Goal: Task Accomplishment & Management: Complete application form

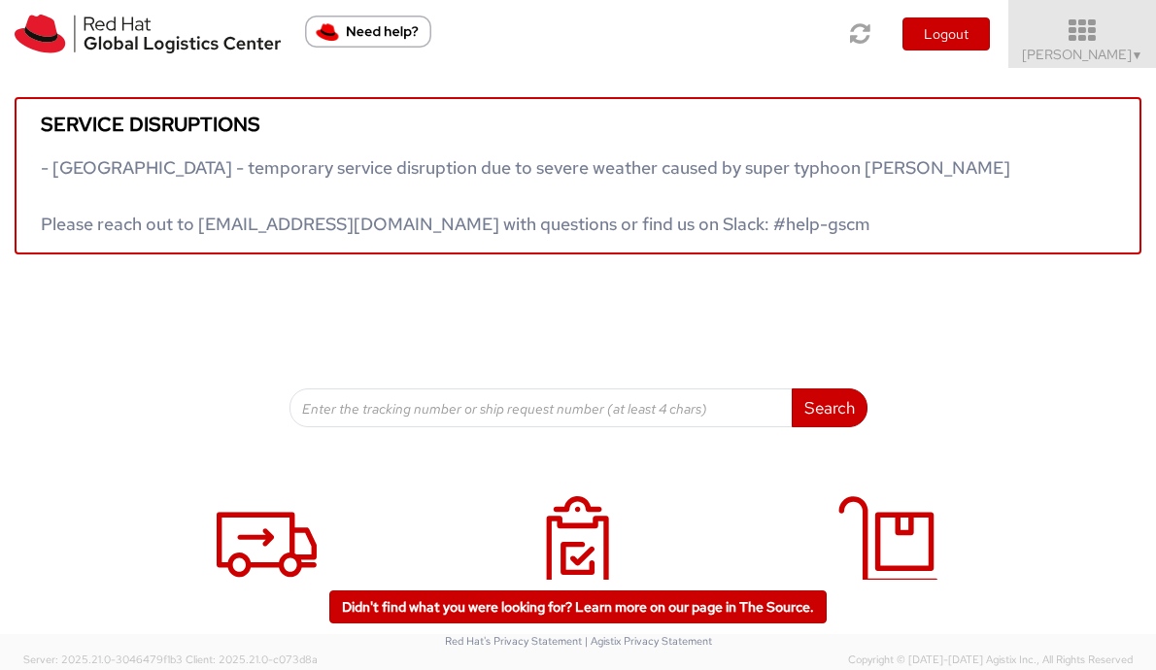
click at [1078, 34] on icon at bounding box center [1083, 30] width 170 height 27
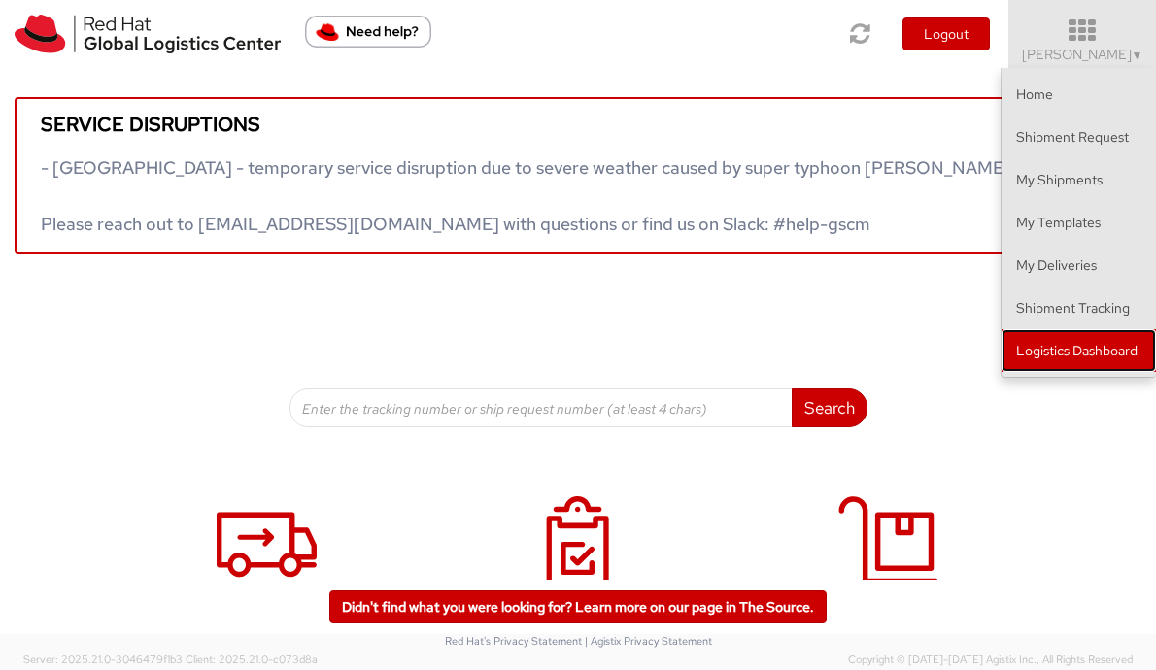
click at [1042, 340] on link "Logistics Dashboard" at bounding box center [1078, 350] width 154 height 43
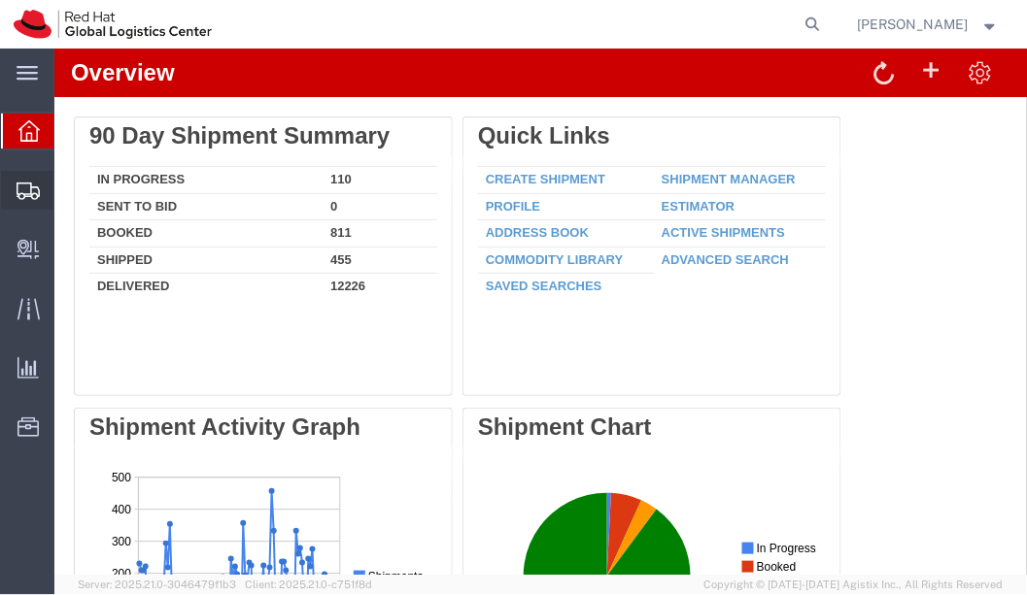
click at [0, 0] on span "Shipment Manager" at bounding box center [0, 0] width 0 height 0
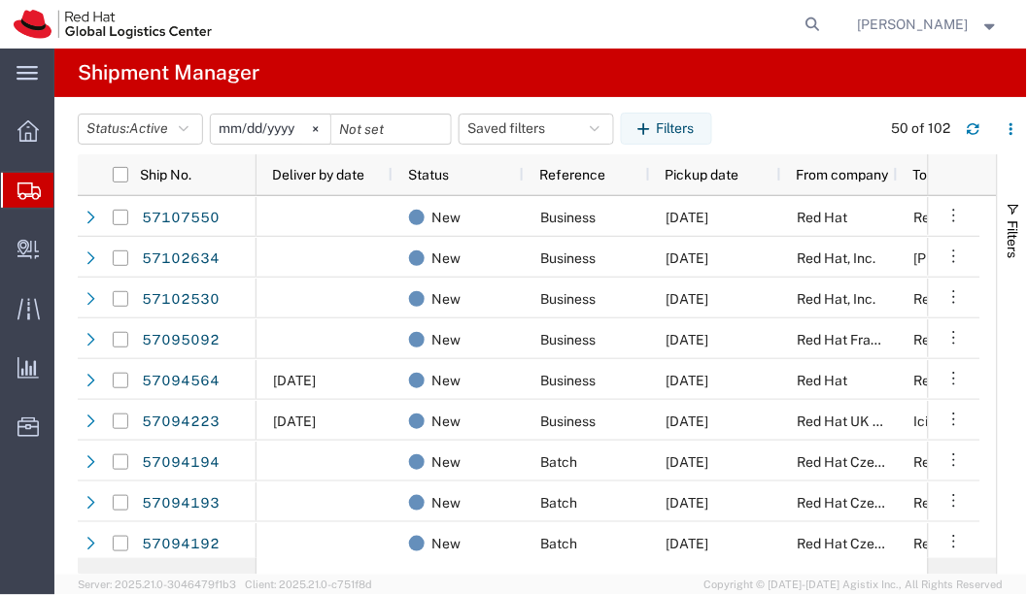
click at [0, 0] on span "Create Shipment" at bounding box center [0, 0] width 0 height 0
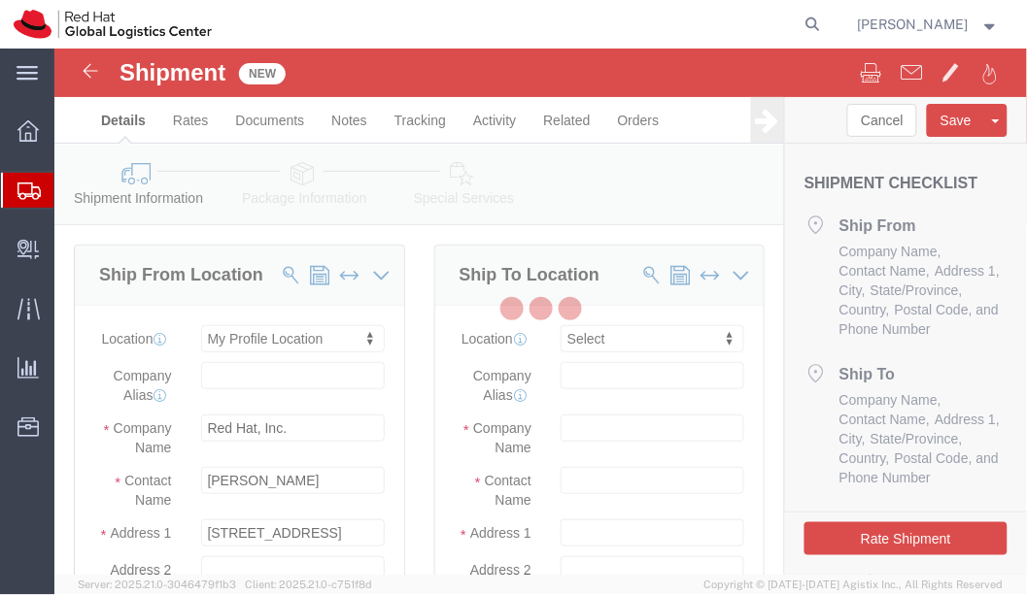
select select
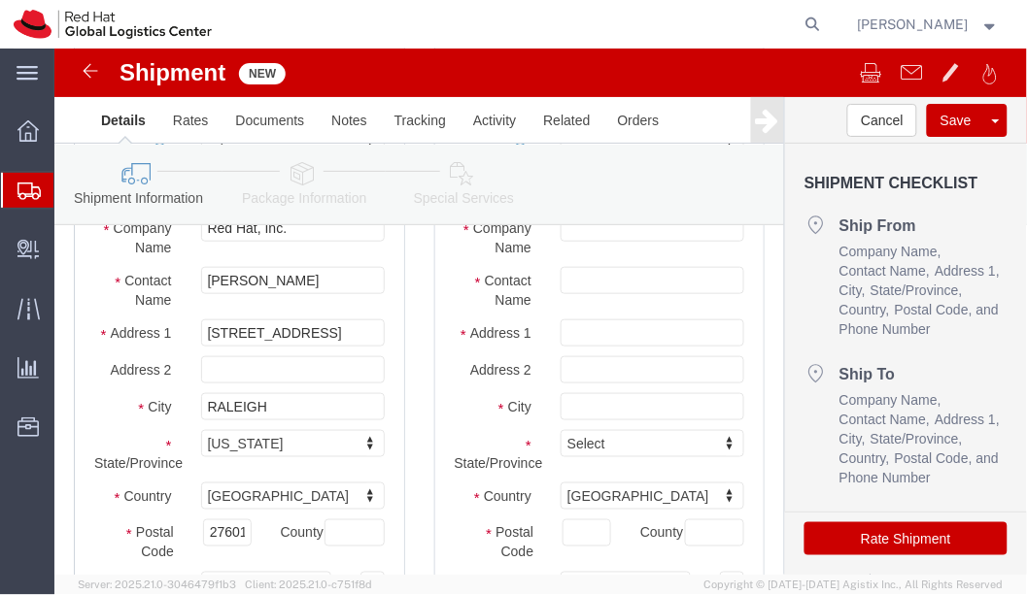
scroll to position [201, 0]
click input "[PERSON_NAME]"
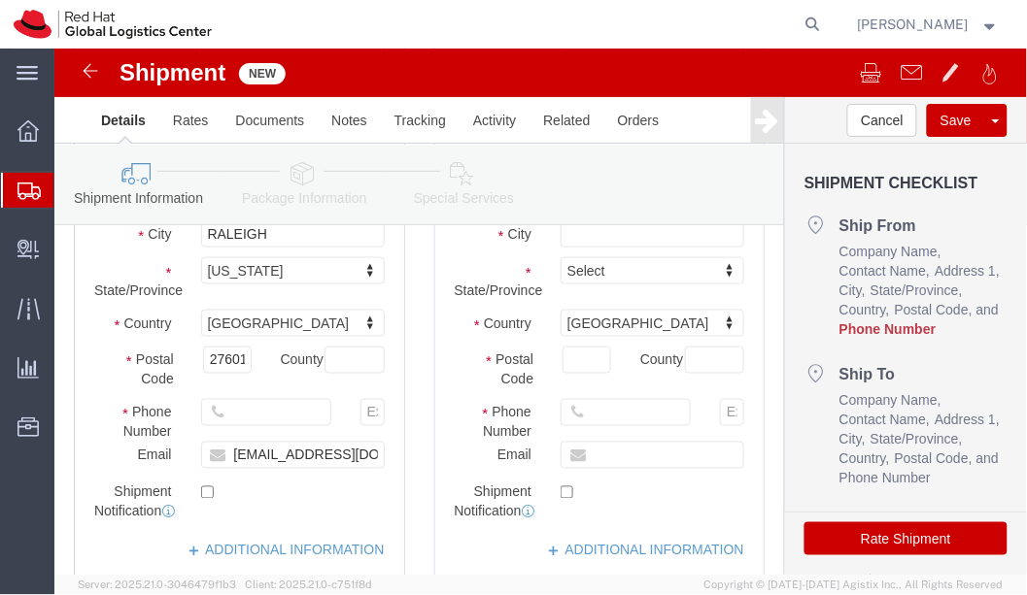
scroll to position [374, 0]
type input "[PERSON_NAME]"
click input "[EMAIL_ADDRESS][DOMAIN_NAME]"
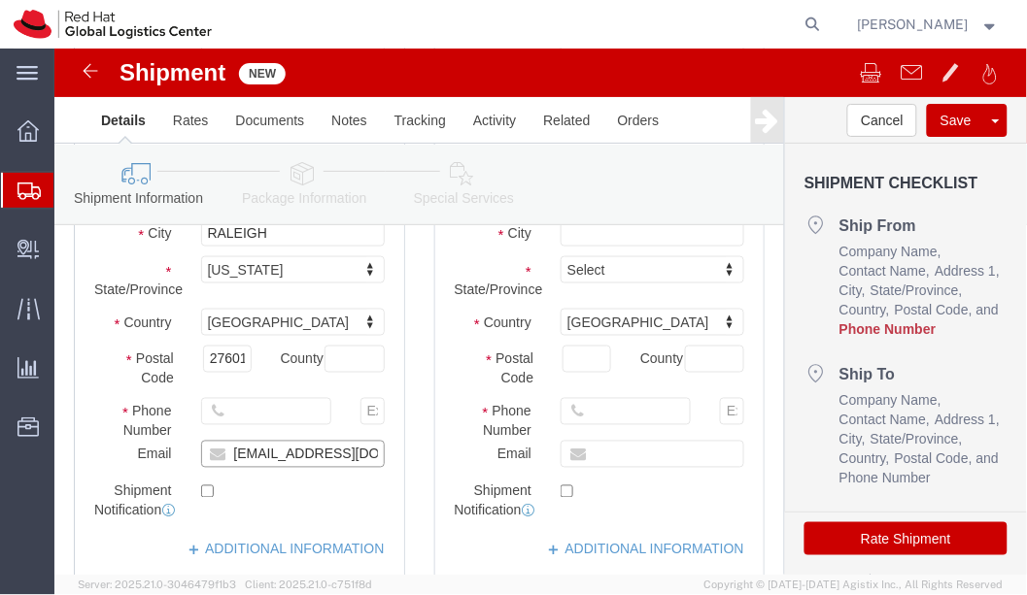
type input "[EMAIL_ADDRESS][DOMAIN_NAME]"
checkbox input "true"
click input "text"
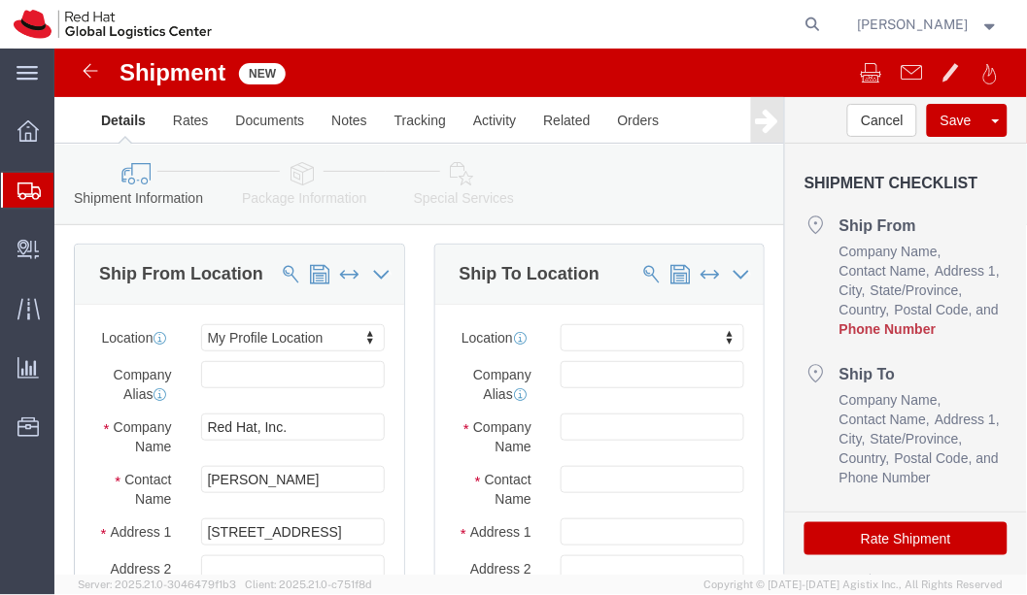
scroll to position [0, 0]
type input "l"
click div "Location My Profile Location [GEOGRAPHIC_DATA] - [GEOGRAPHIC_DATA] - [GEOGRAPHI…"
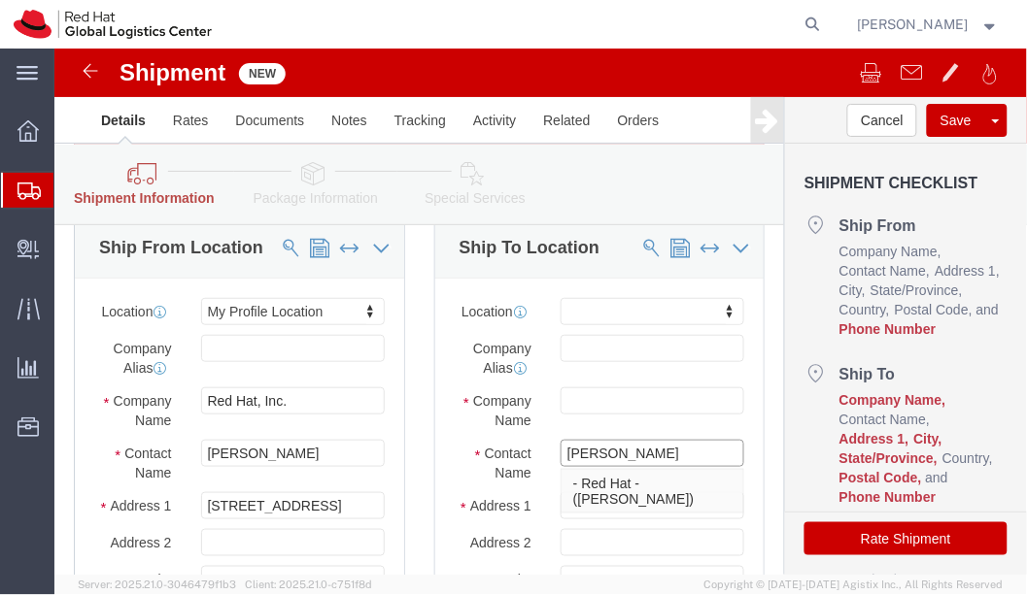
scroll to position [118, 0]
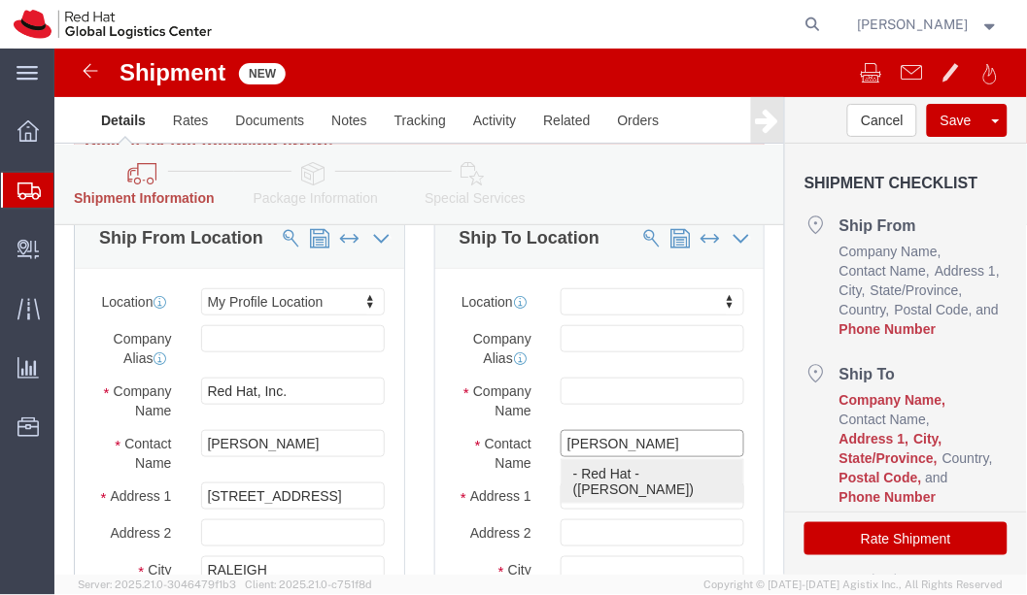
click p "- Red Hat - ([PERSON_NAME])"
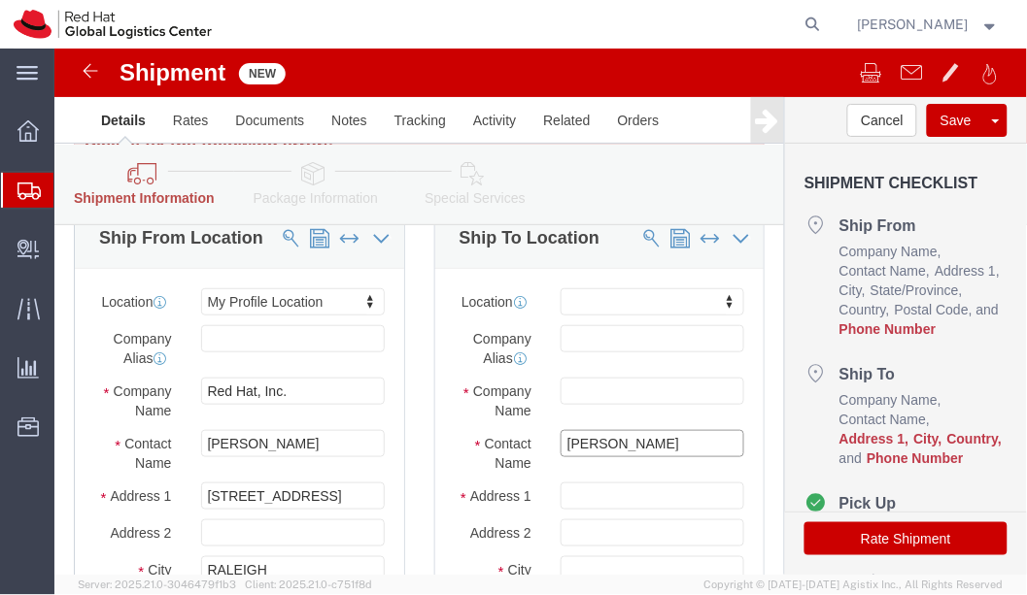
type input "[PERSON_NAME]"
click input "text"
type input "RedHatSummitC"
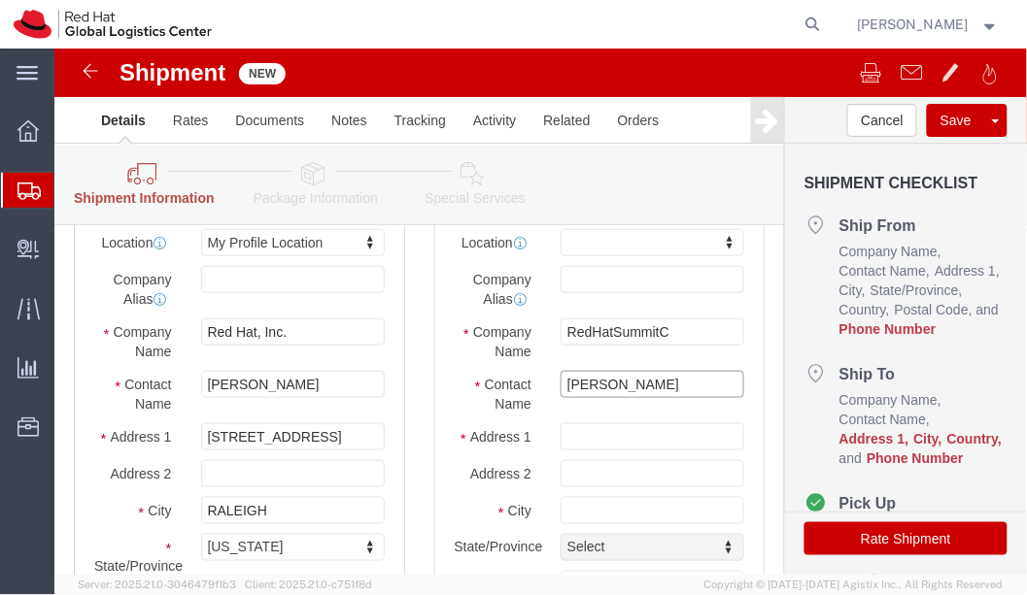
scroll to position [179, 0]
click input "text"
type input "[STREET_ADDRESS]"
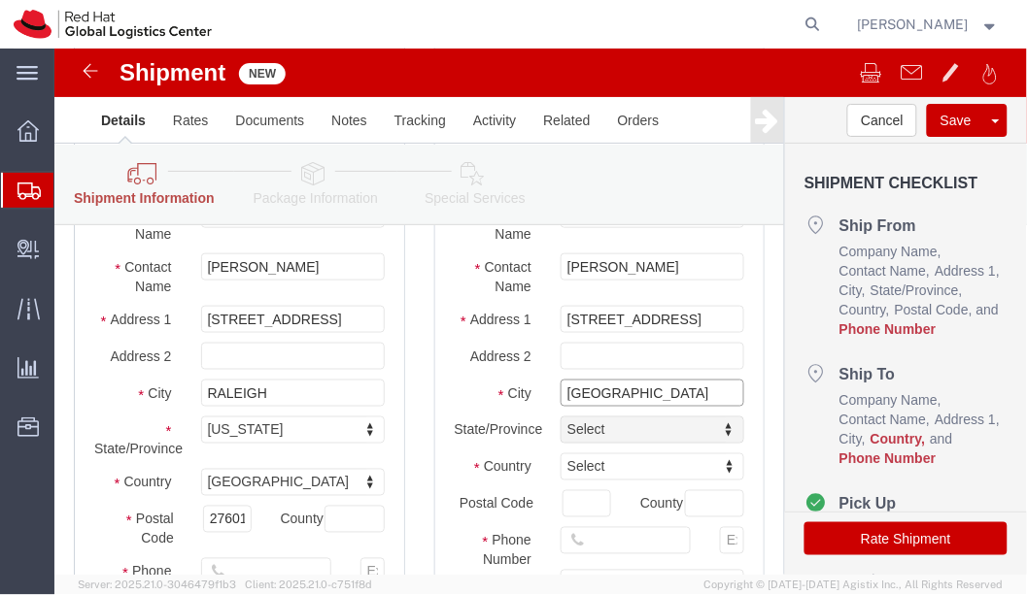
scroll to position [296, 0]
type input "[GEOGRAPHIC_DATA]"
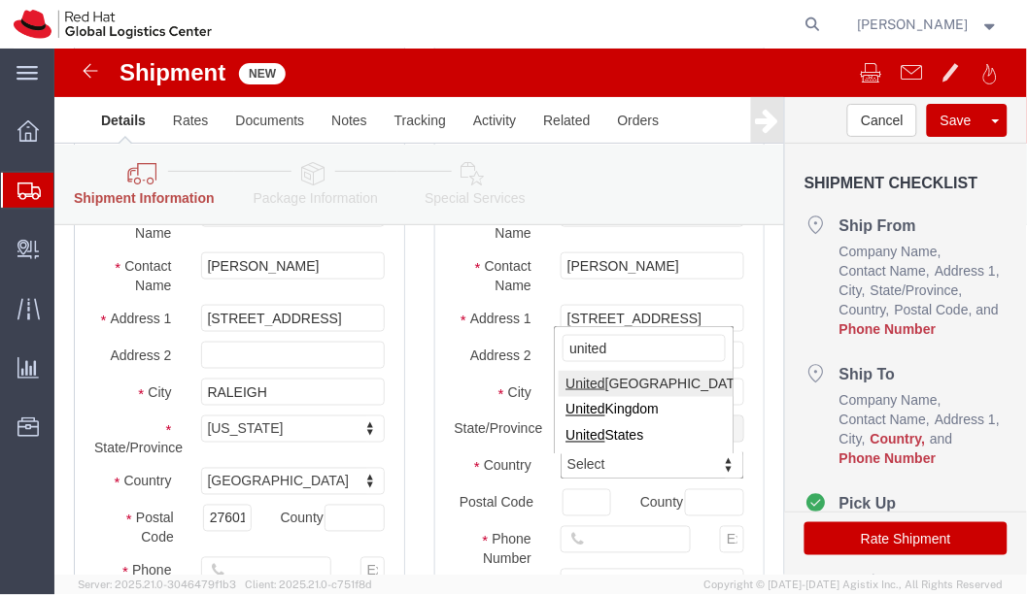
type input "united s"
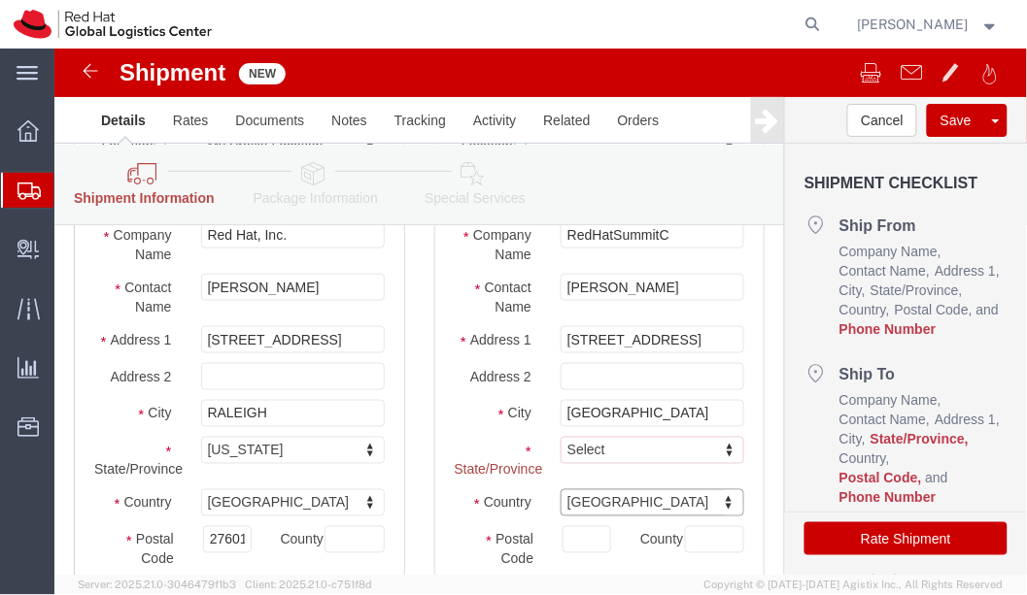
scroll to position [318, 0]
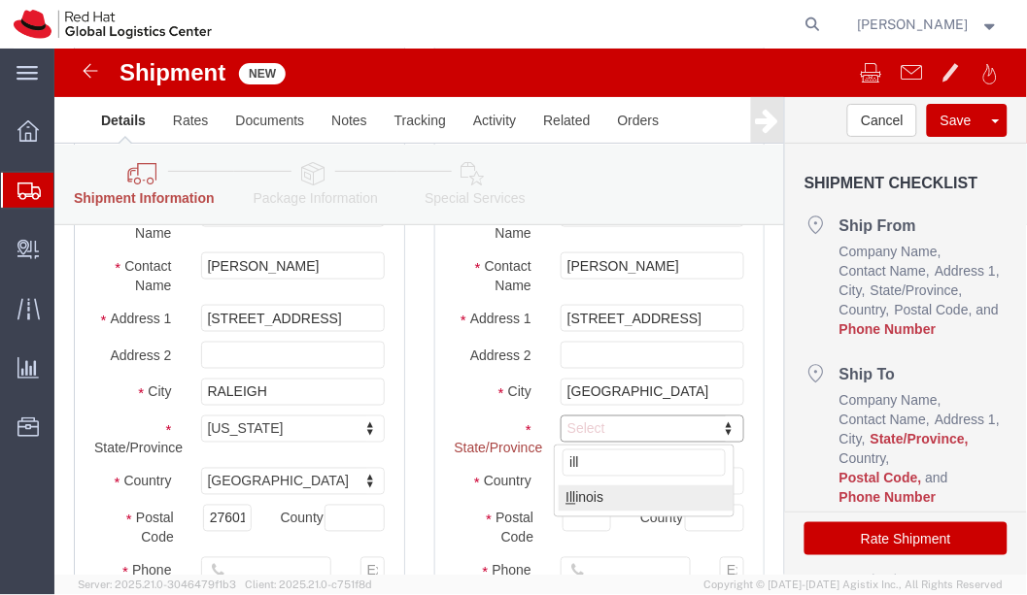
type input "illi"
select select "IL"
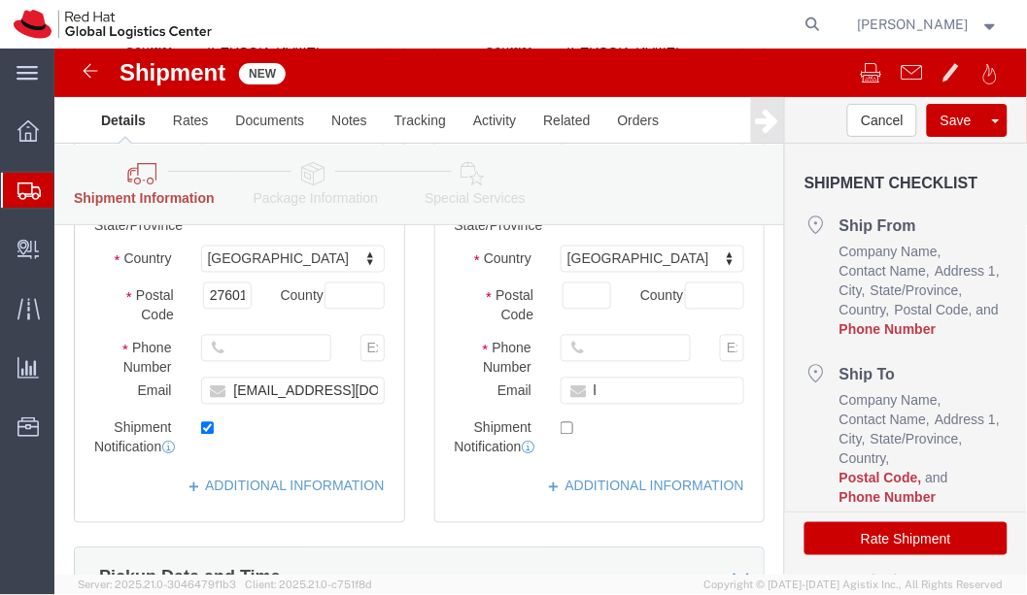
scroll to position [523, 0]
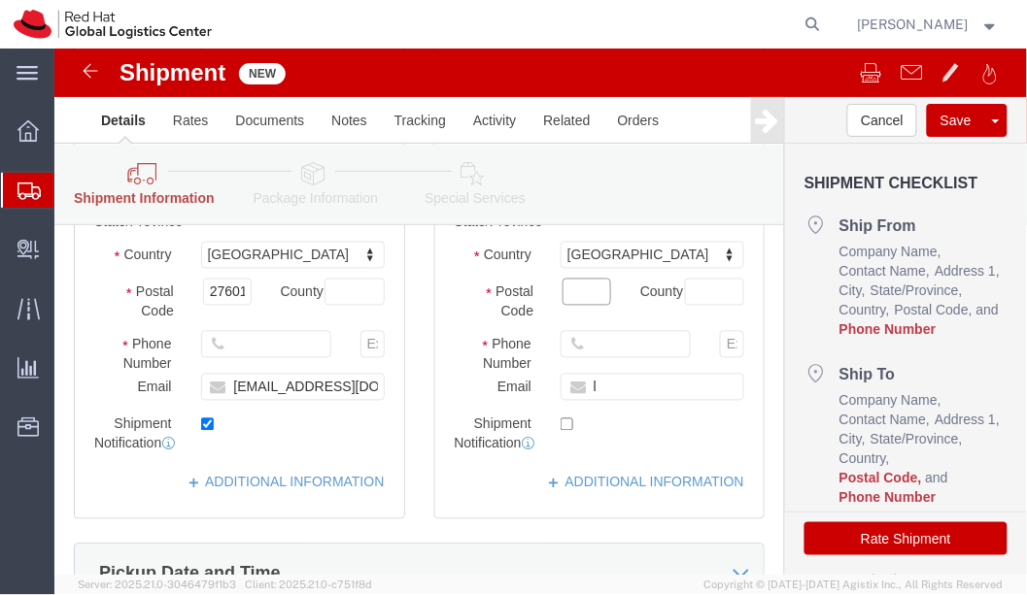
click input "Postal Code"
type input "60603"
click input "text"
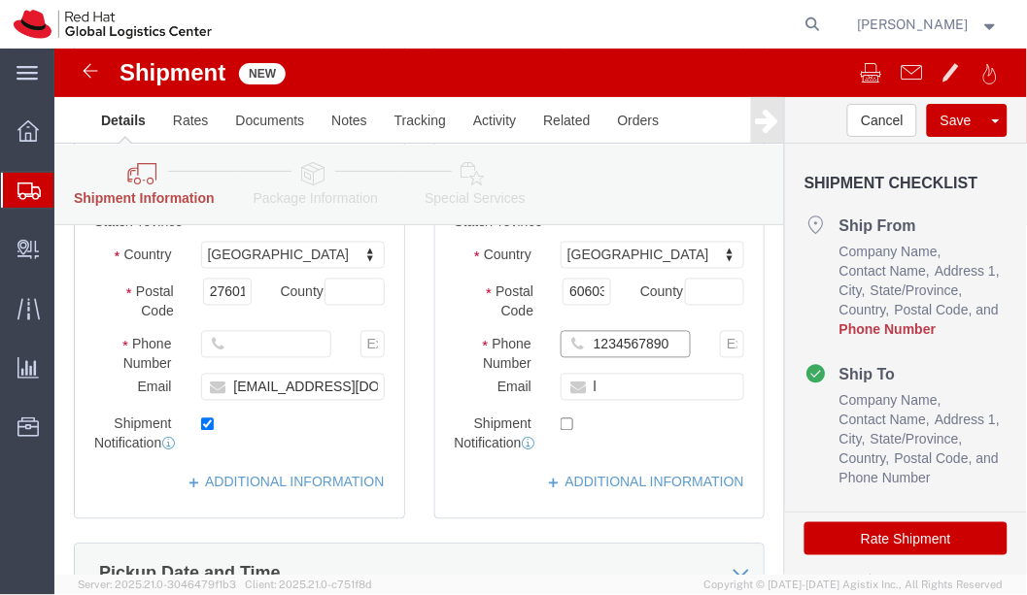
type input "1234567890"
click input "text"
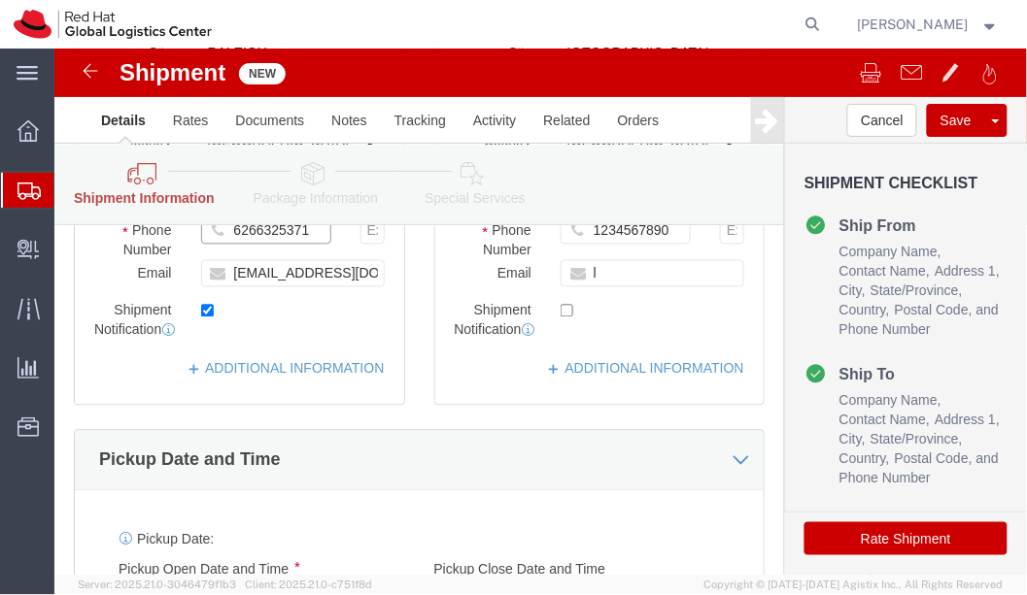
type input "6266325371"
click input "[EMAIL_ADDRESS][DOMAIN_NAME]"
click icon
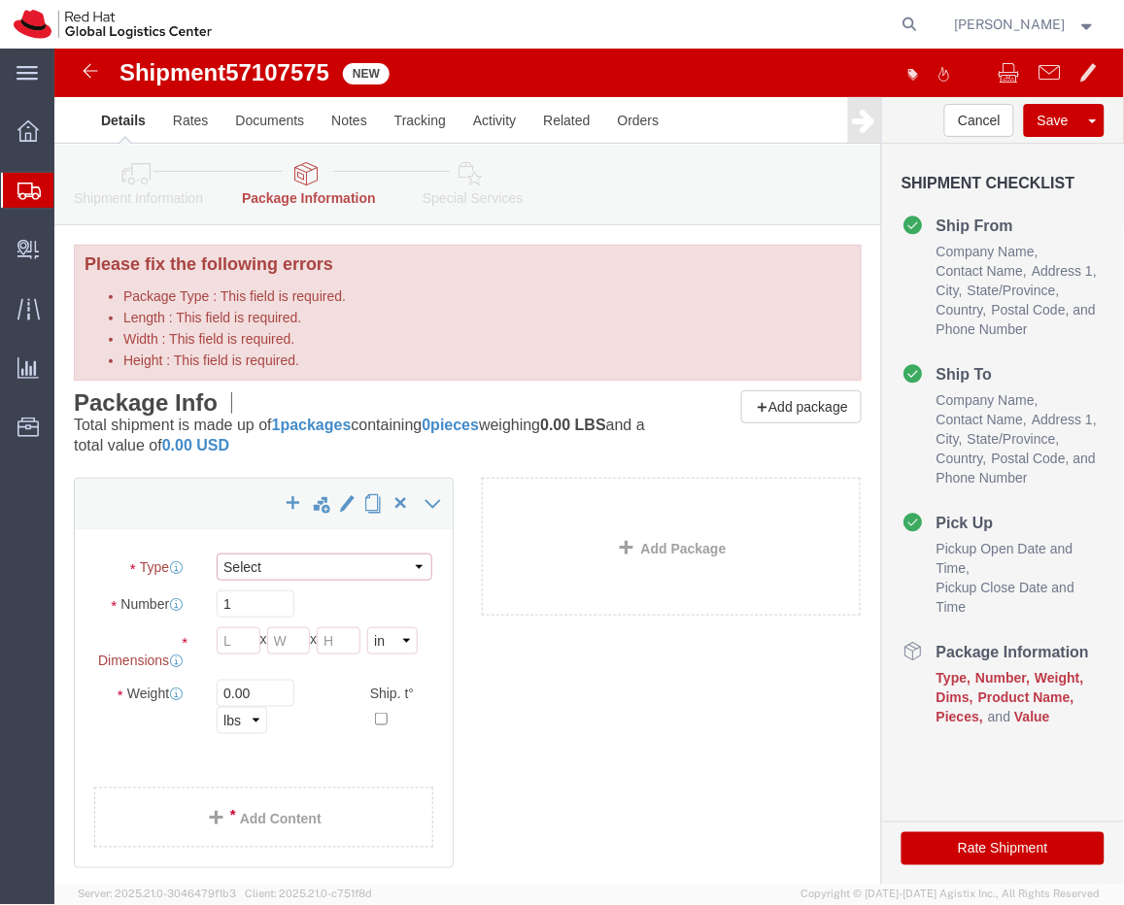
click select "Select Case(s) Crate(s) Envelope Large Box Medium Box PAK Skid(s) Small Box Sma…"
select select "YRPK"
click select "Select Case(s) Crate(s) Envelope Large Box Medium Box PAK Skid(s) Small Box Sma…"
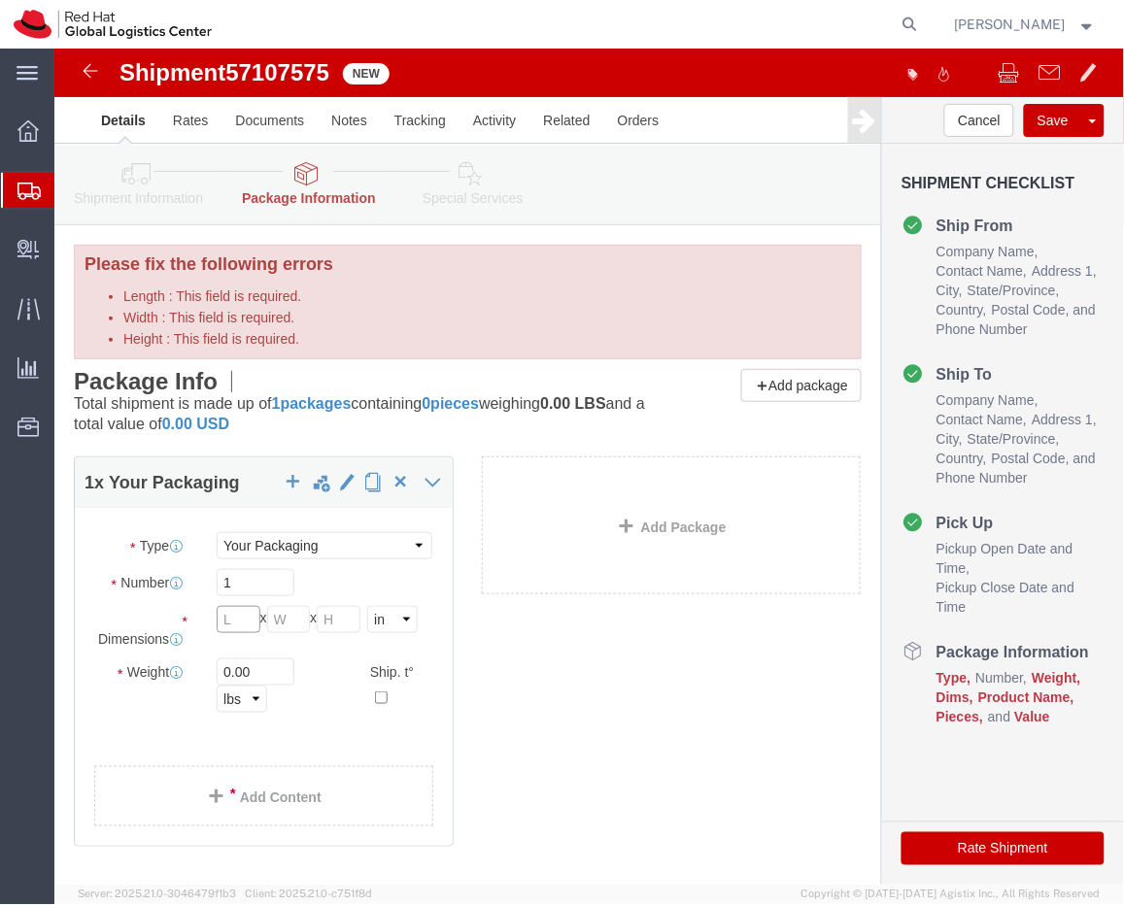
click input "Length : This field is required."
type input "20"
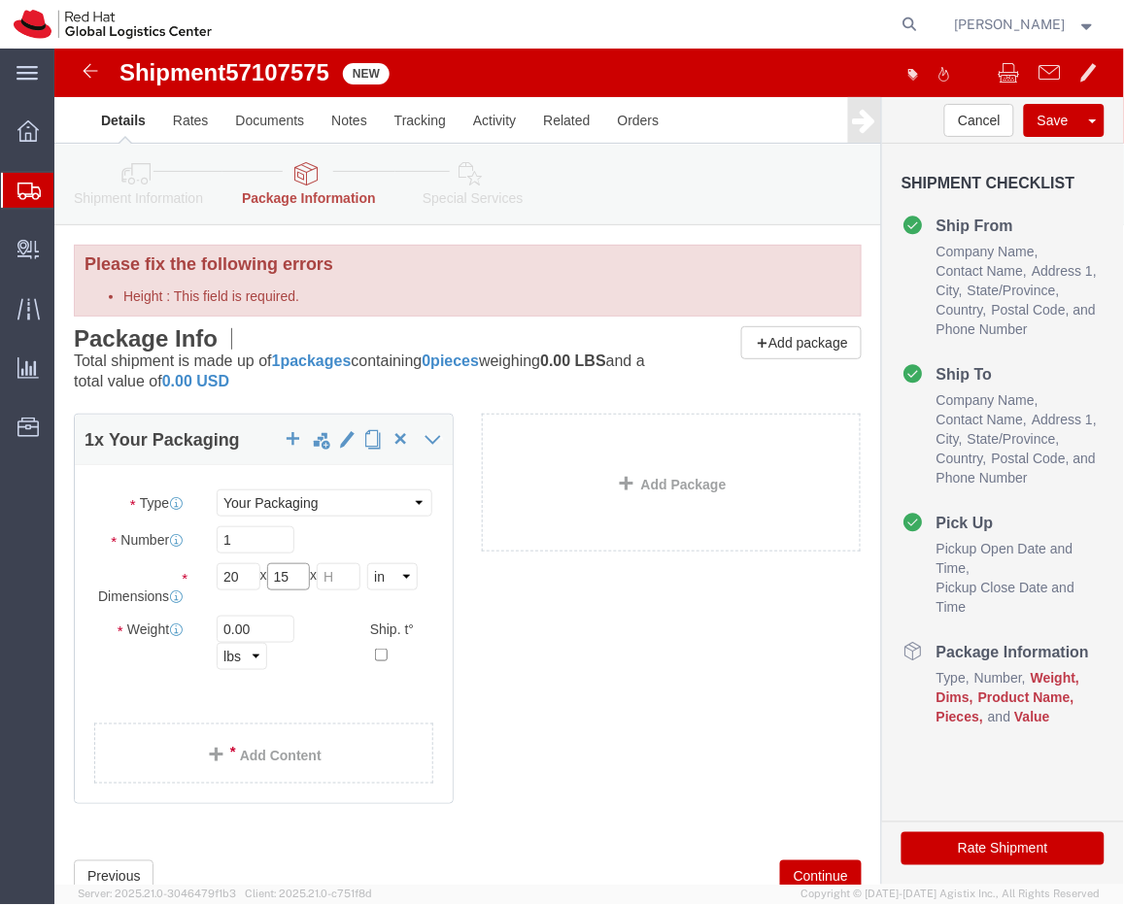
type input "15"
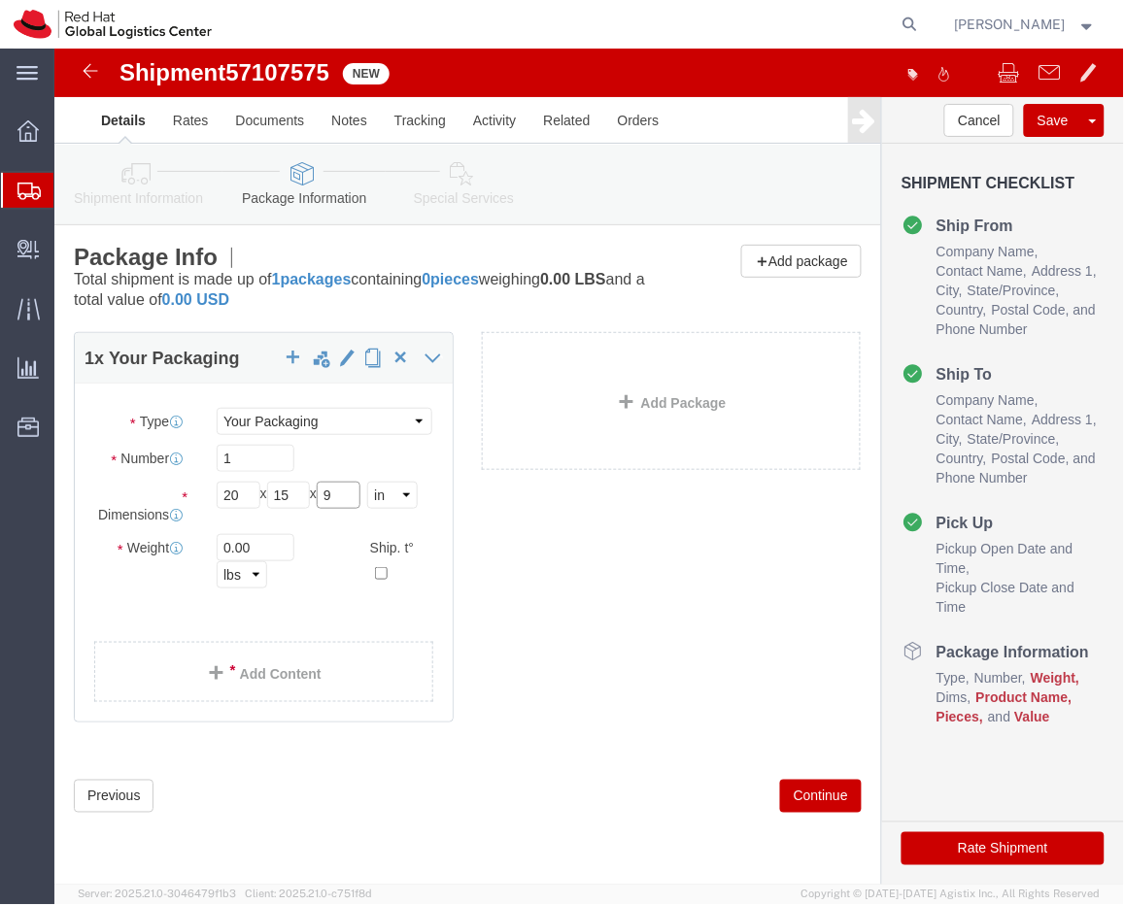
type input "9"
click input "0.00"
type input "33"
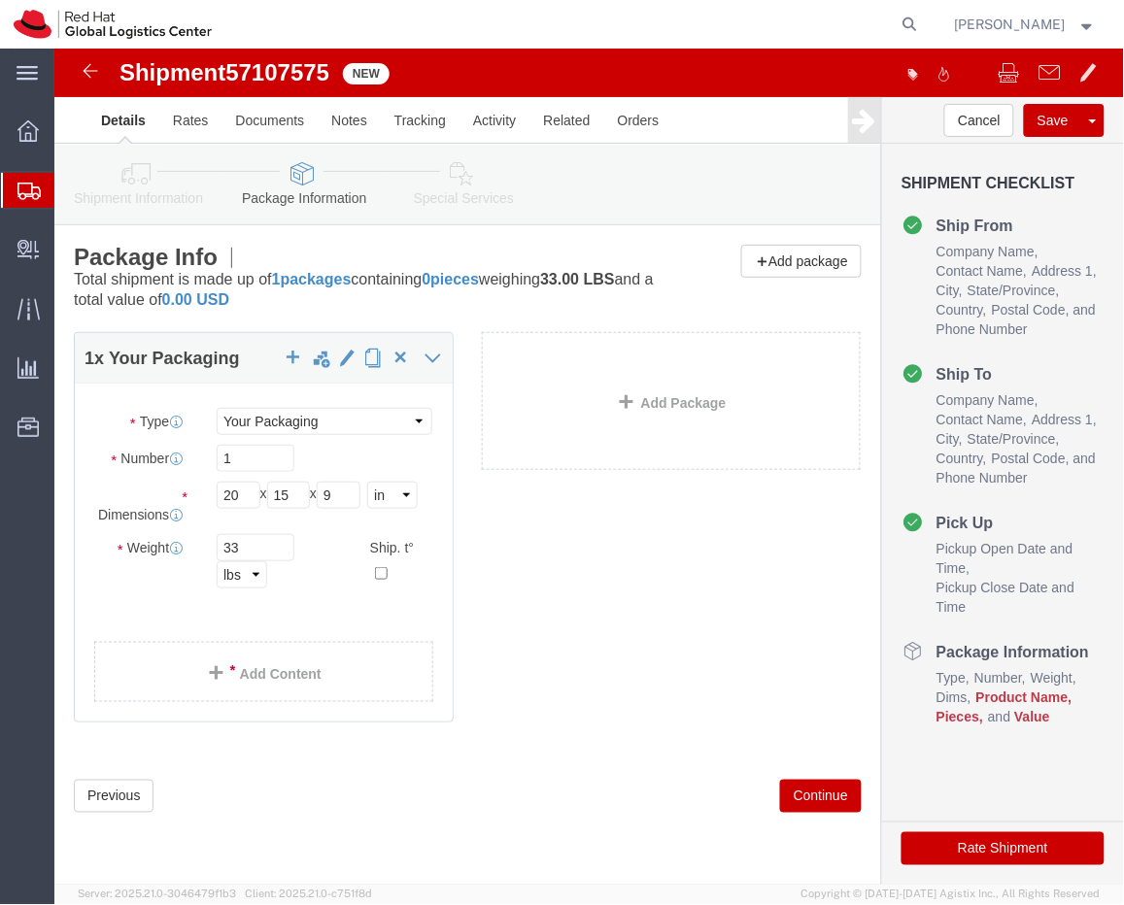
click div "Package Type Select Case(s) Crate(s) Envelope Large Box Medium Box PAK Skid(s) …"
click link "Add Content"
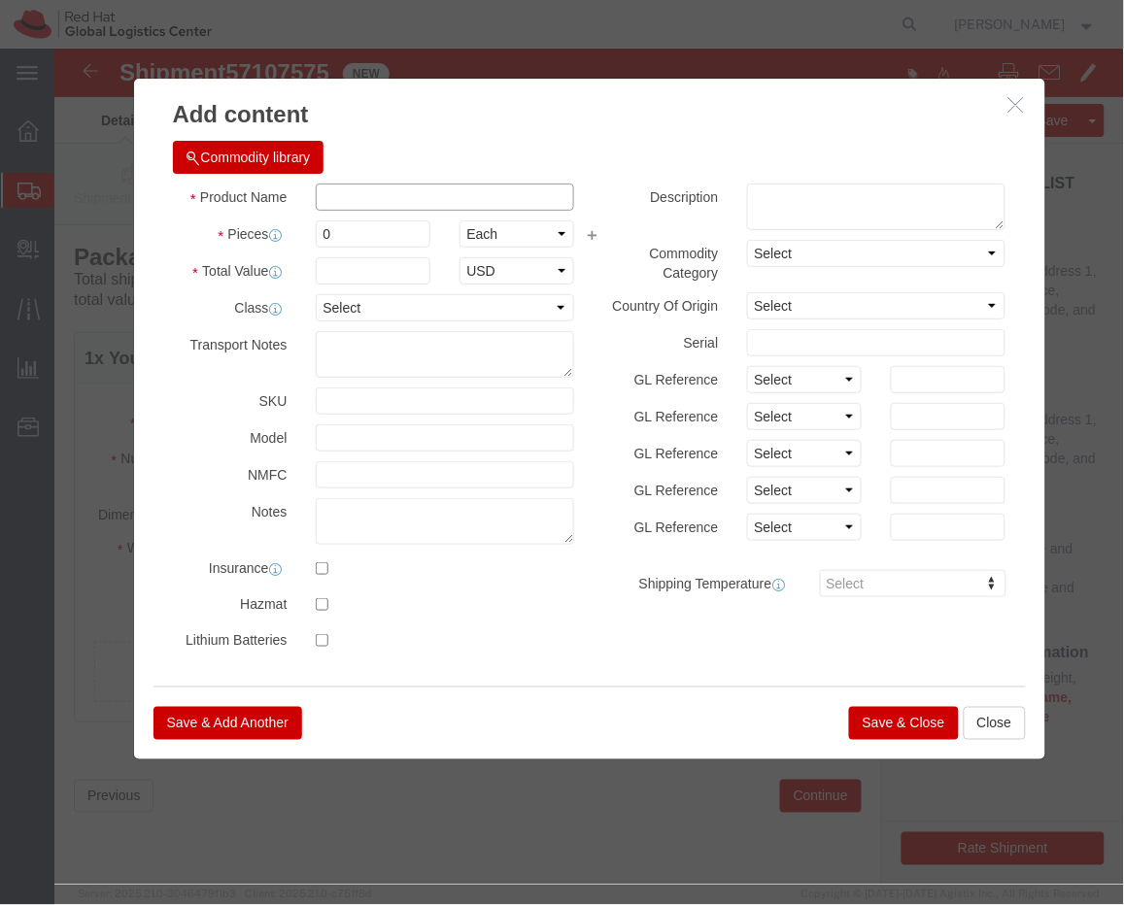
click input "text"
type input "Shirts"
type input "96"
type input "500"
click div "Save & Add Another Save & Close Close"
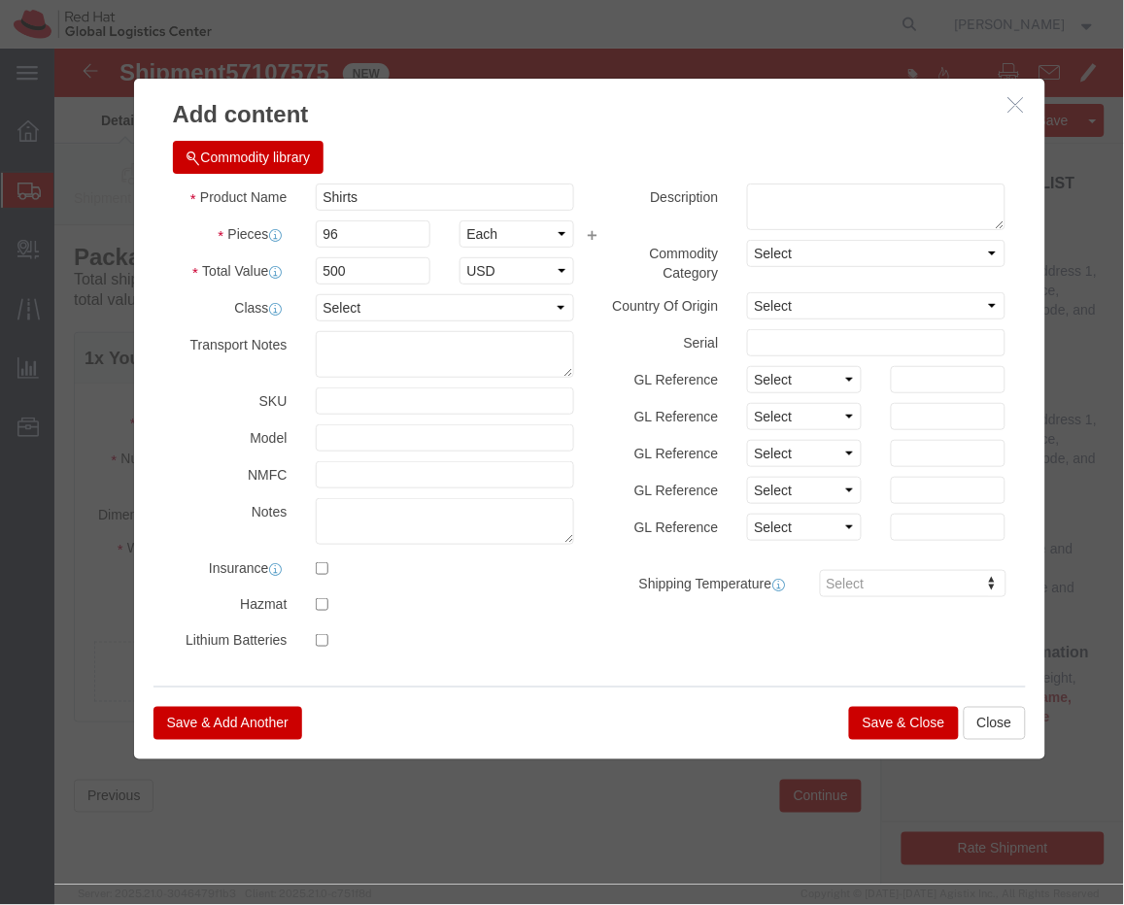
click button "Save & Close"
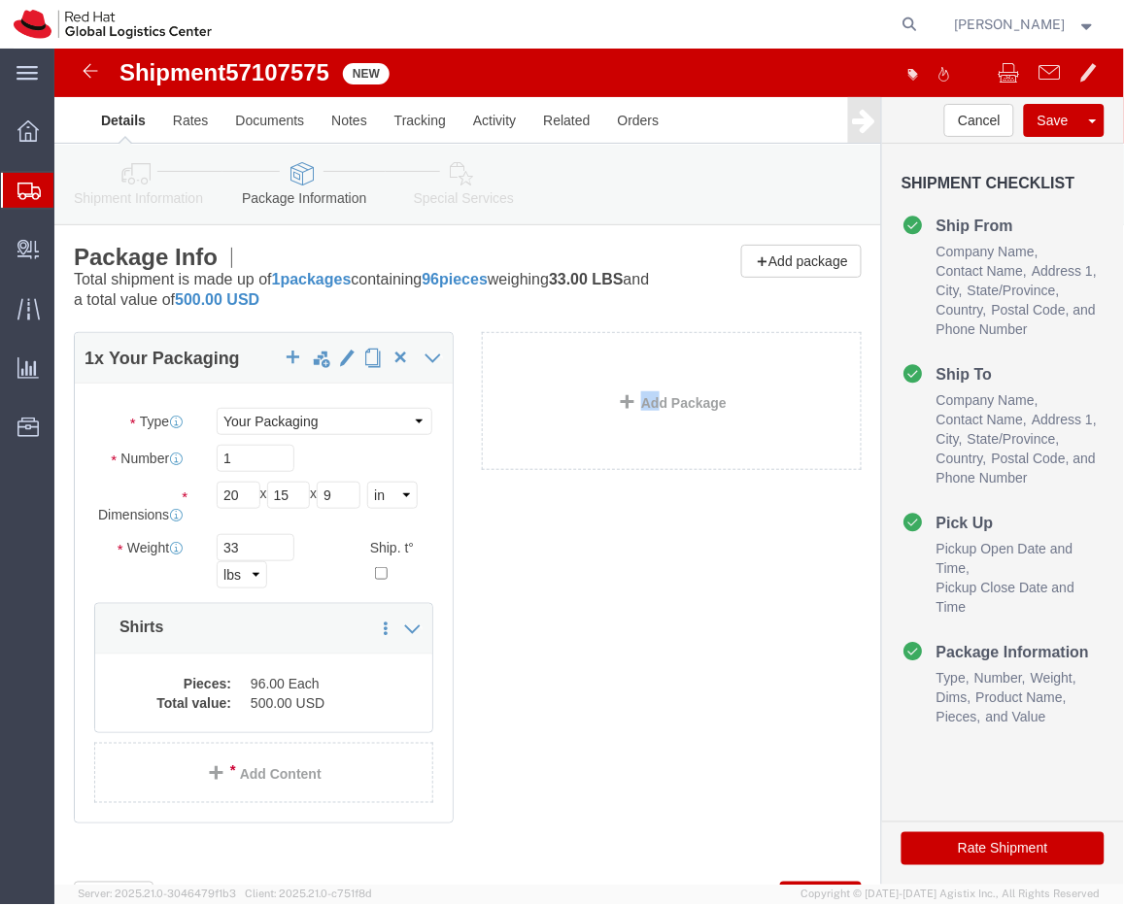
drag, startPoint x: 619, startPoint y: 580, endPoint x: 592, endPoint y: 467, distance: 115.9
click div "1 x Your Packaging Package Type Select Case(s) Crate(s) Envelope Large Box Medi…"
click span "button"
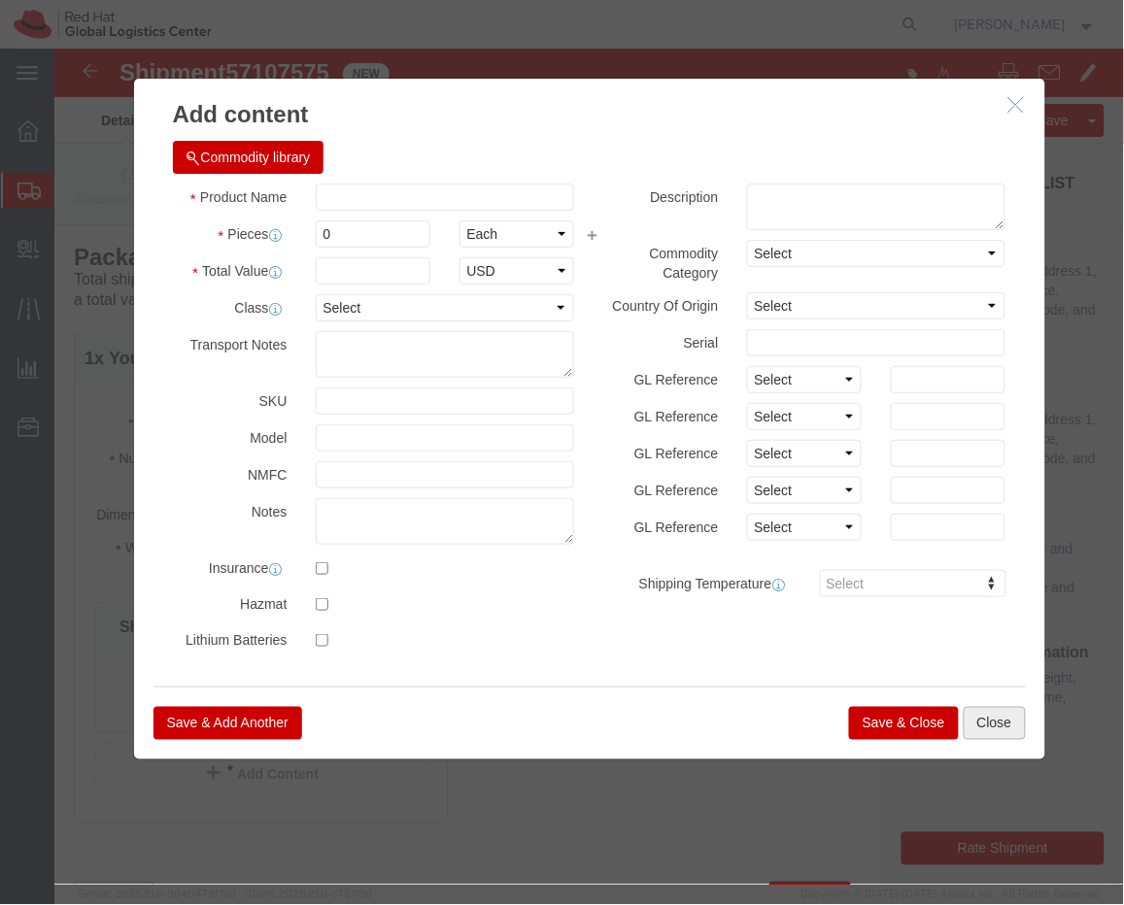
click button "Close"
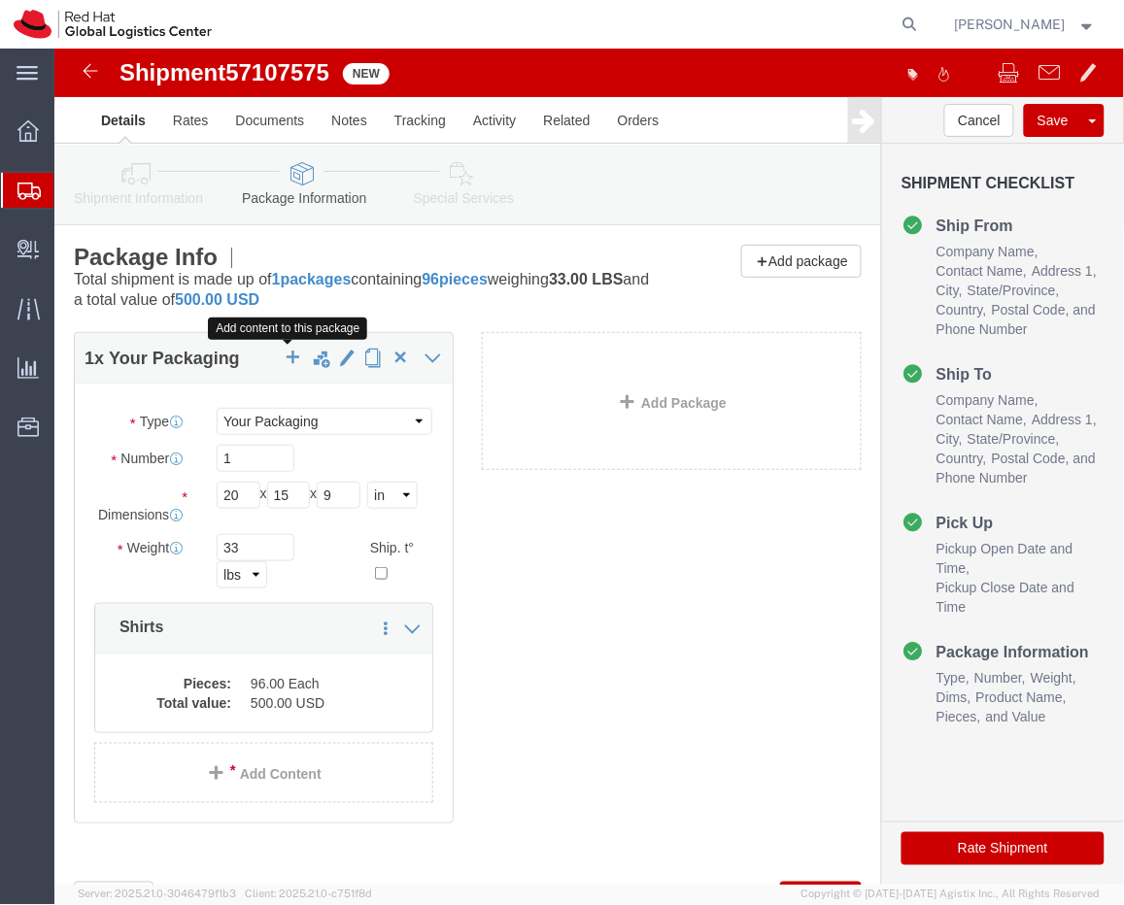
click button "button"
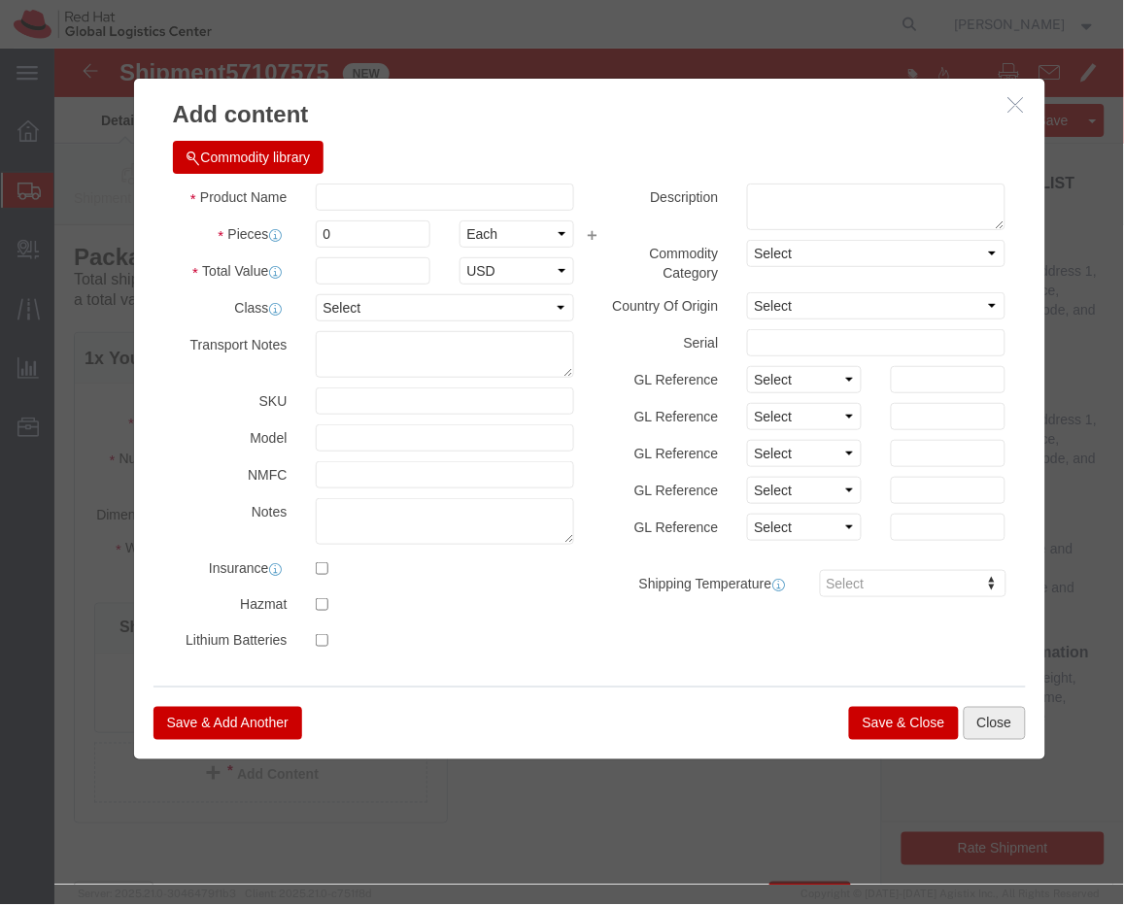
click button "Close"
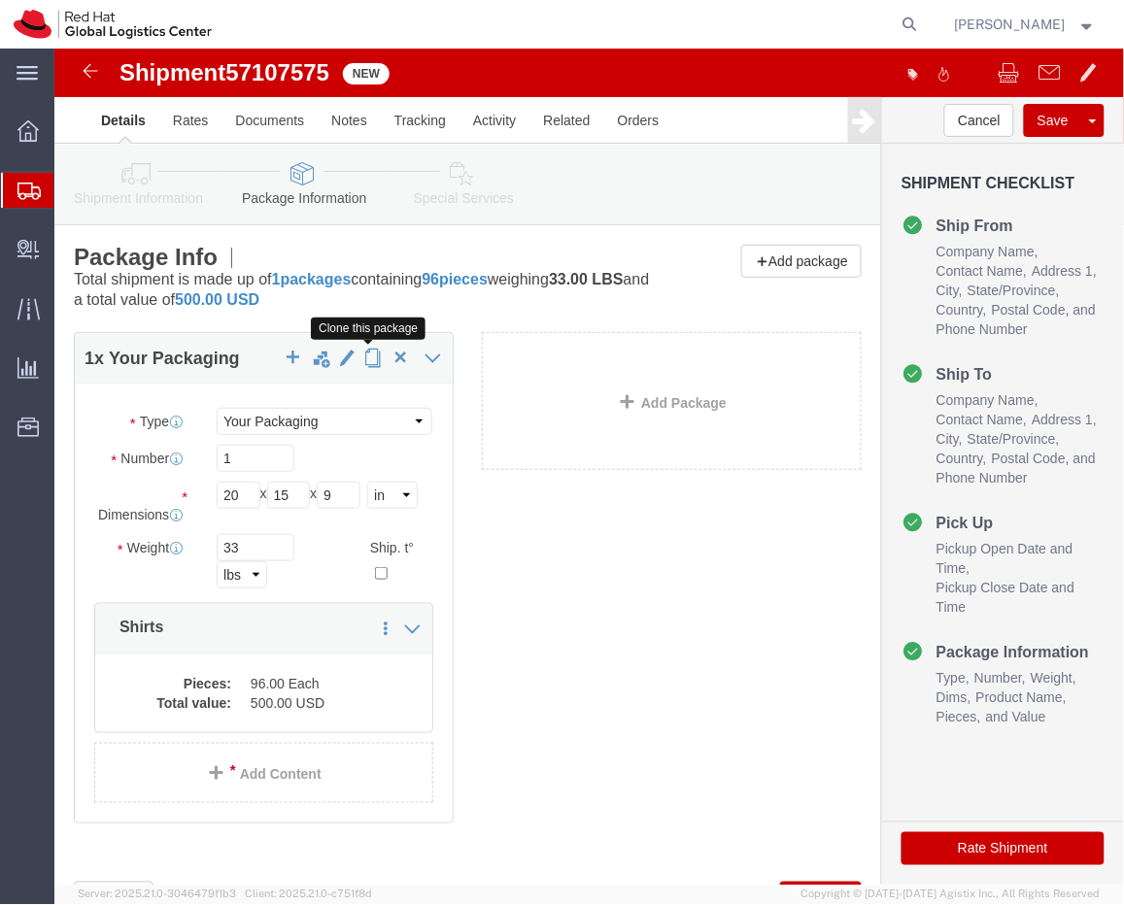
click span "button"
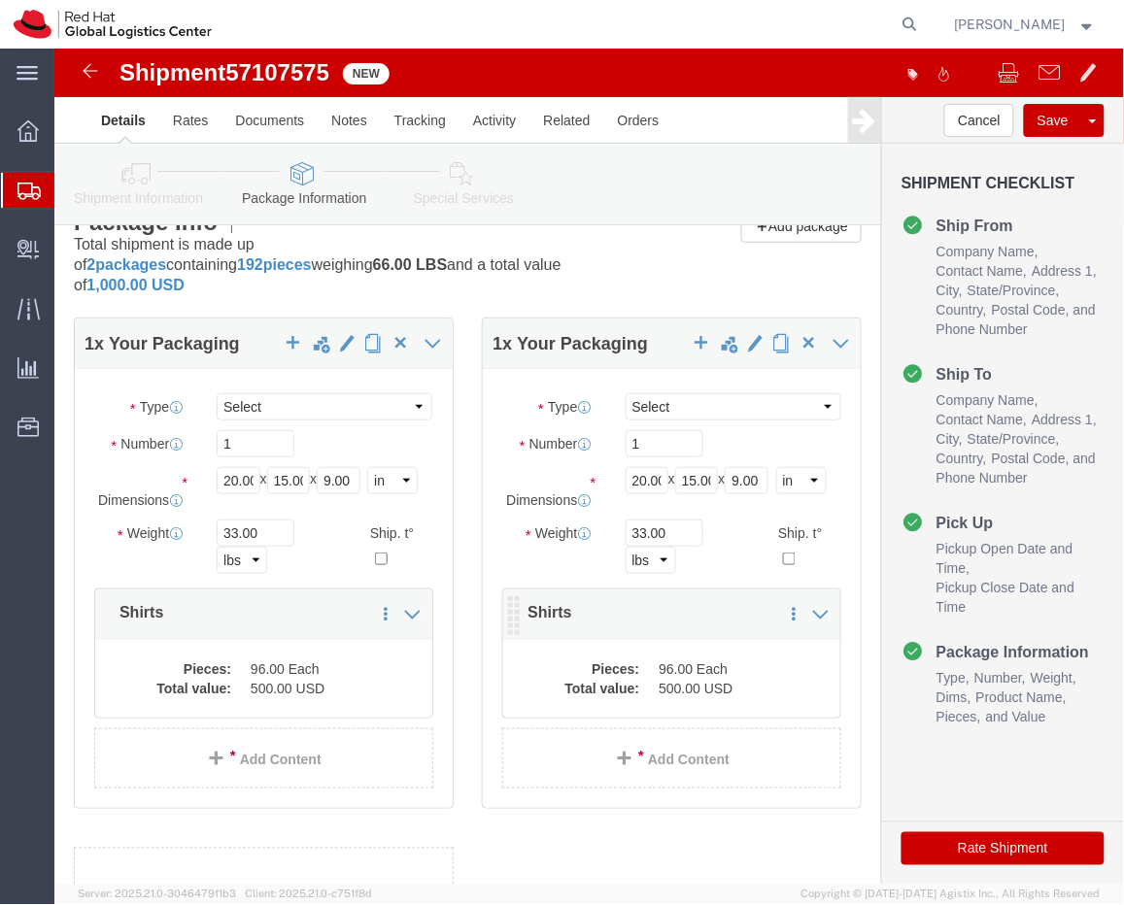
scroll to position [241, 0]
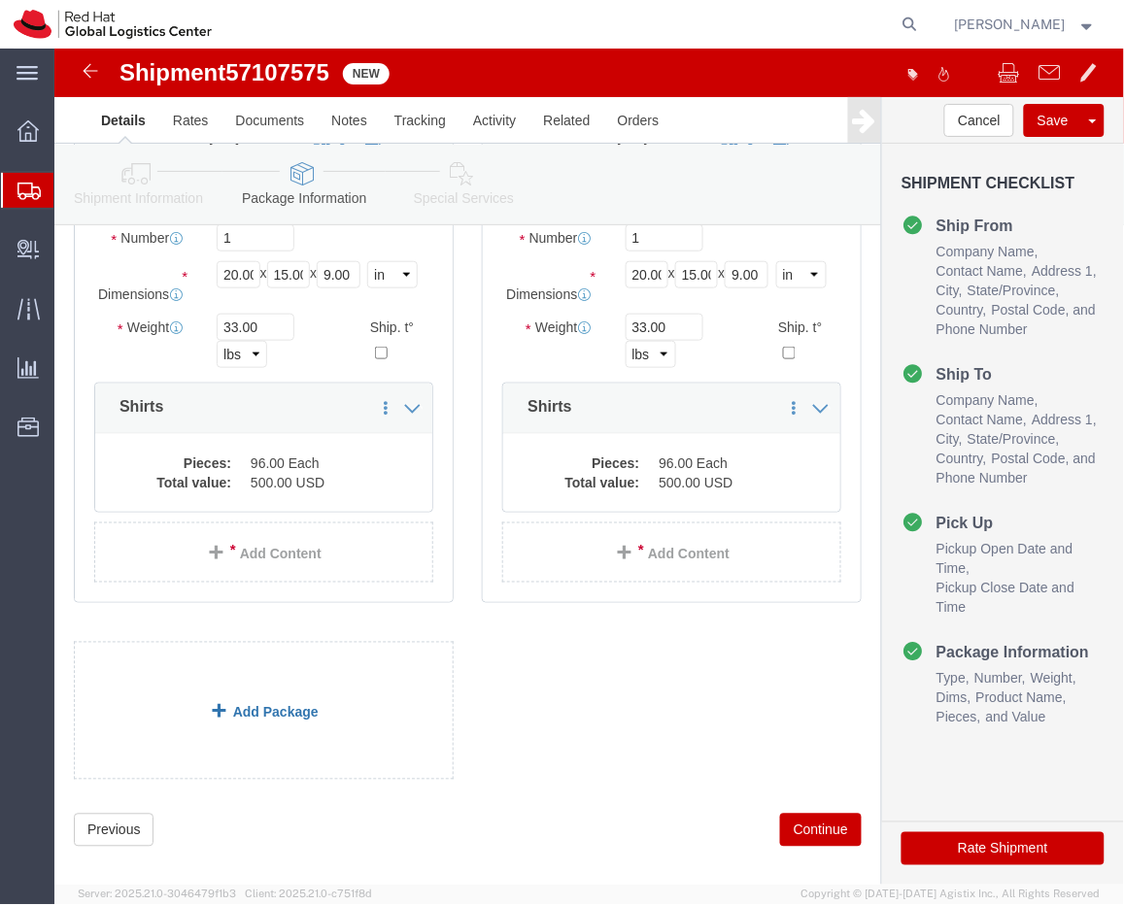
click link "Add Package"
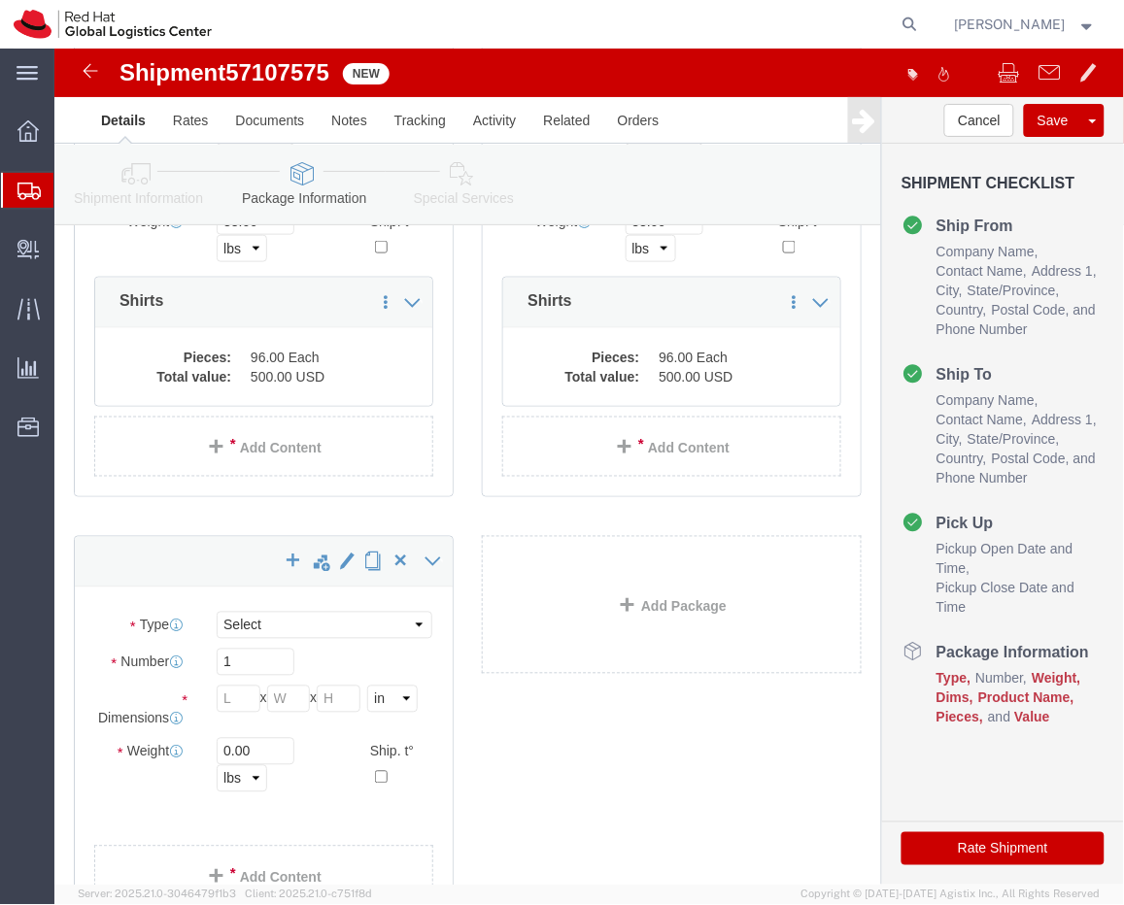
scroll to position [348, 0]
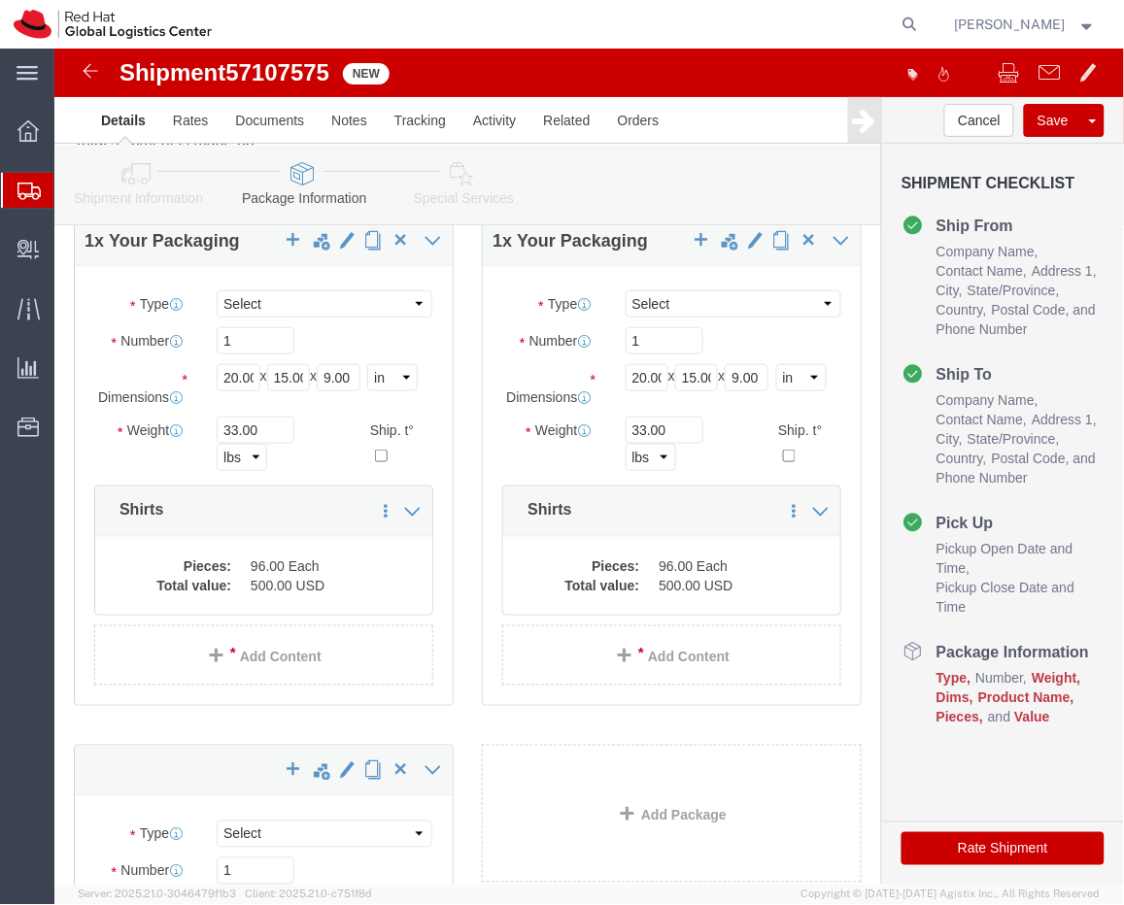
click div "Package Type Select Case(s) Crate(s) Envelope Large Box Medium Box PAK Skid(s) …"
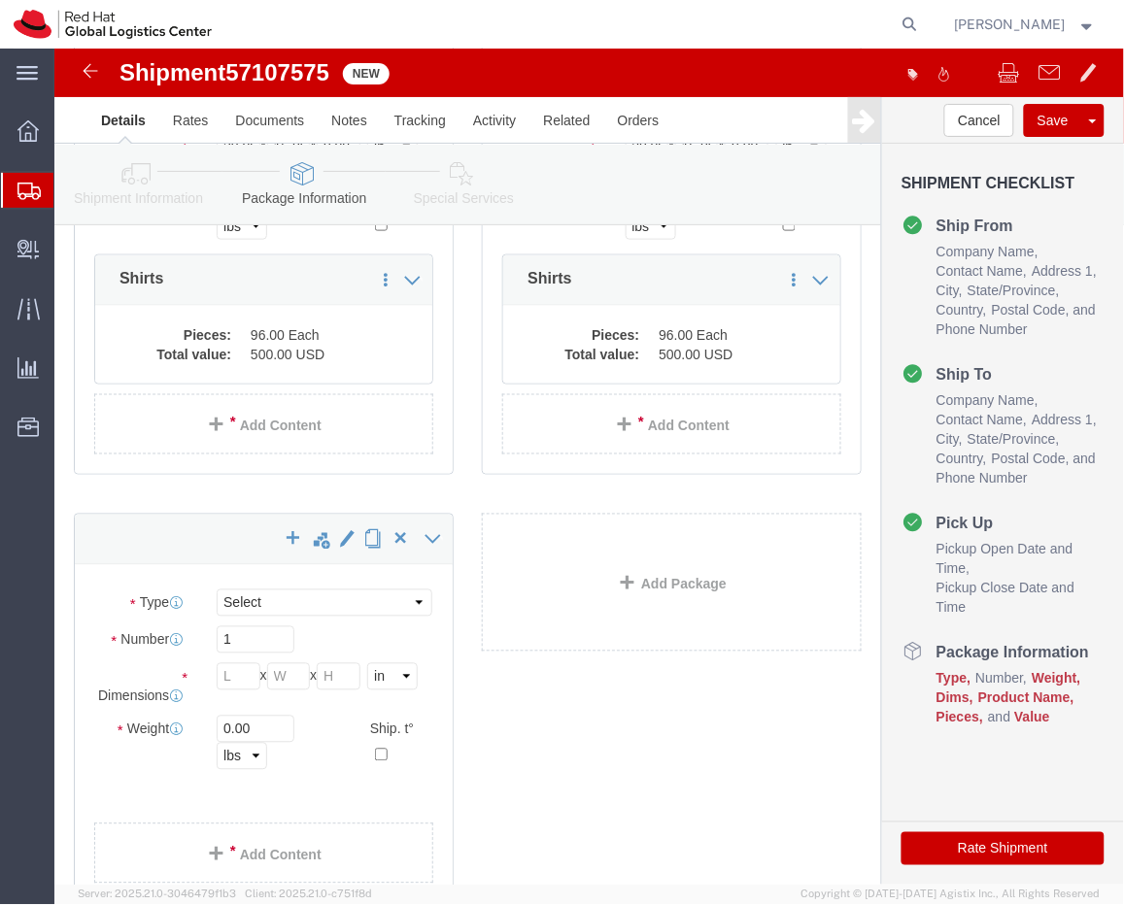
scroll to position [370, 0]
click select "Select Case(s) Crate(s) Envelope Large Box Medium Box PAK Skid(s) Small Box Sma…"
select select "YRPK"
click select "Select Case(s) Crate(s) Envelope Large Box Medium Box PAK Skid(s) Small Box Sma…"
click input "text"
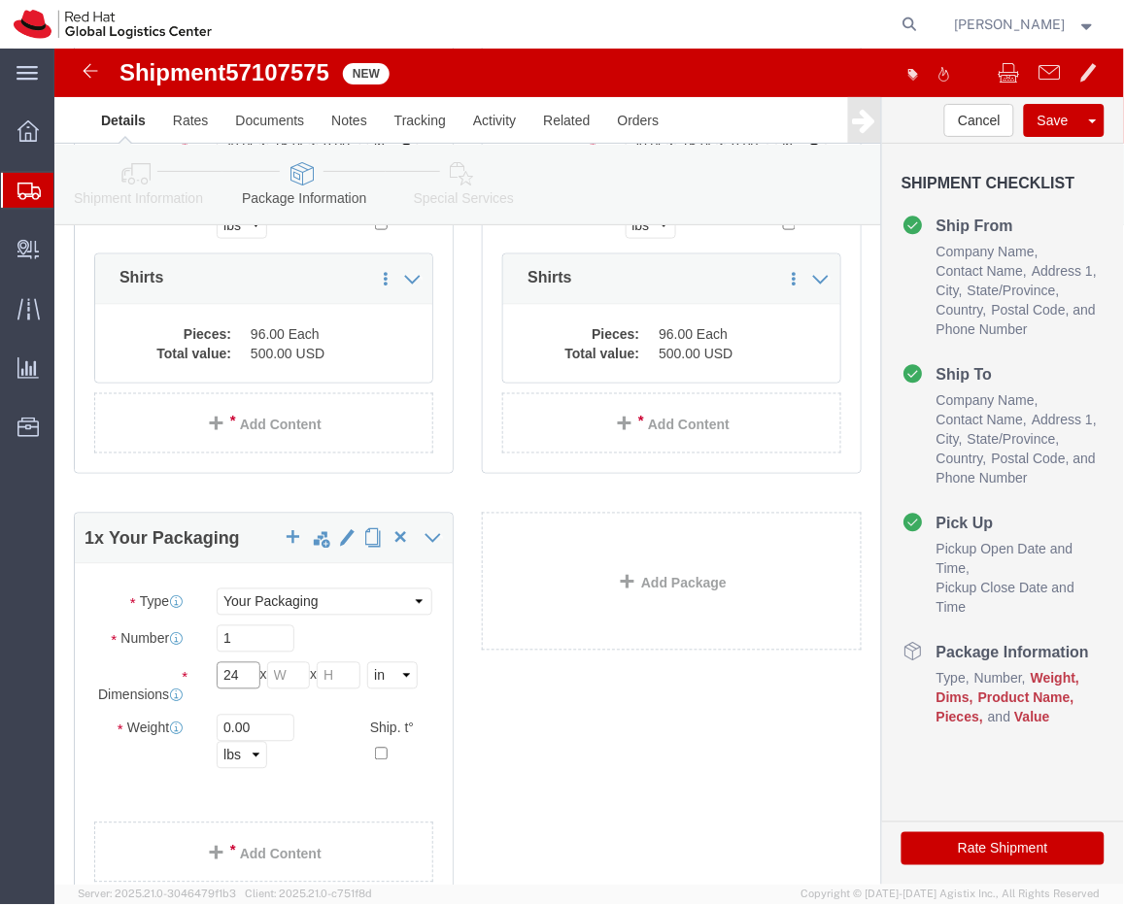
type input "24"
click input "`8"
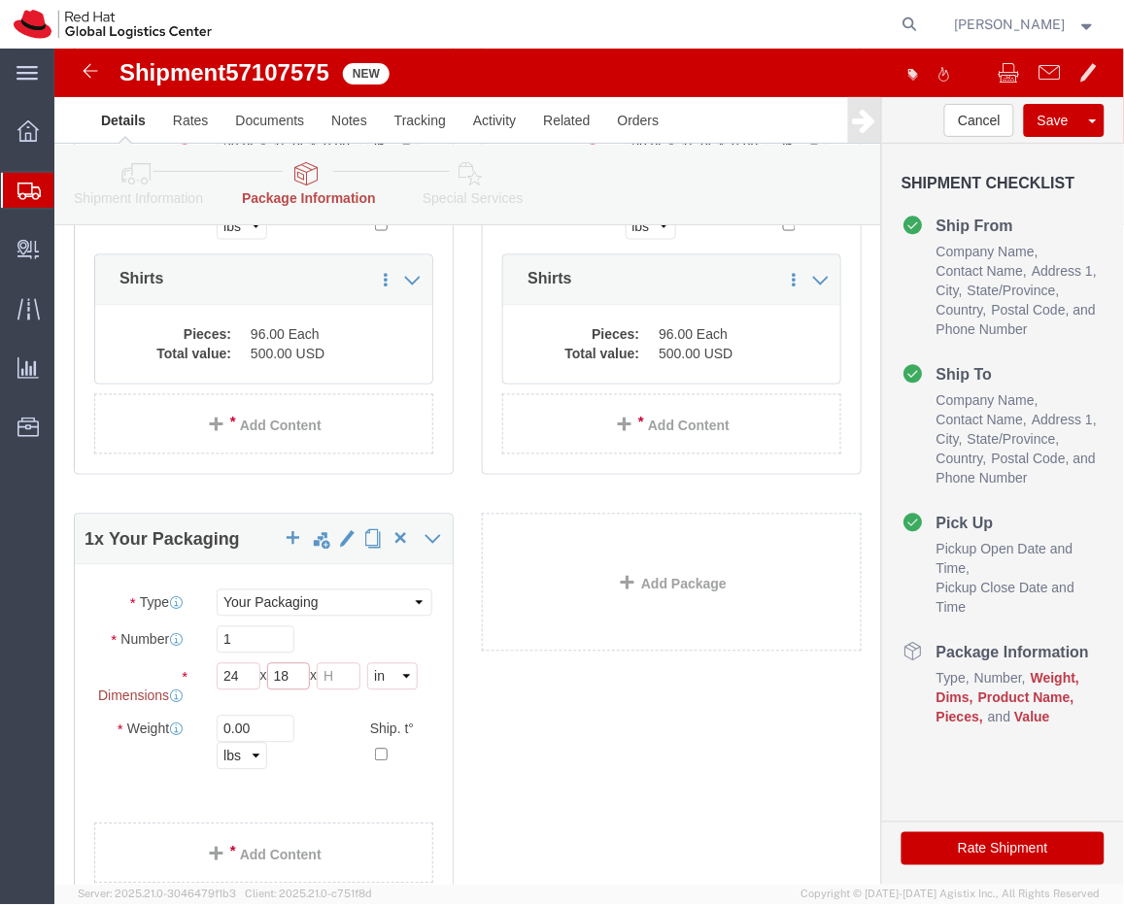
type input "18"
click input "text"
type input "18"
click input "0.00"
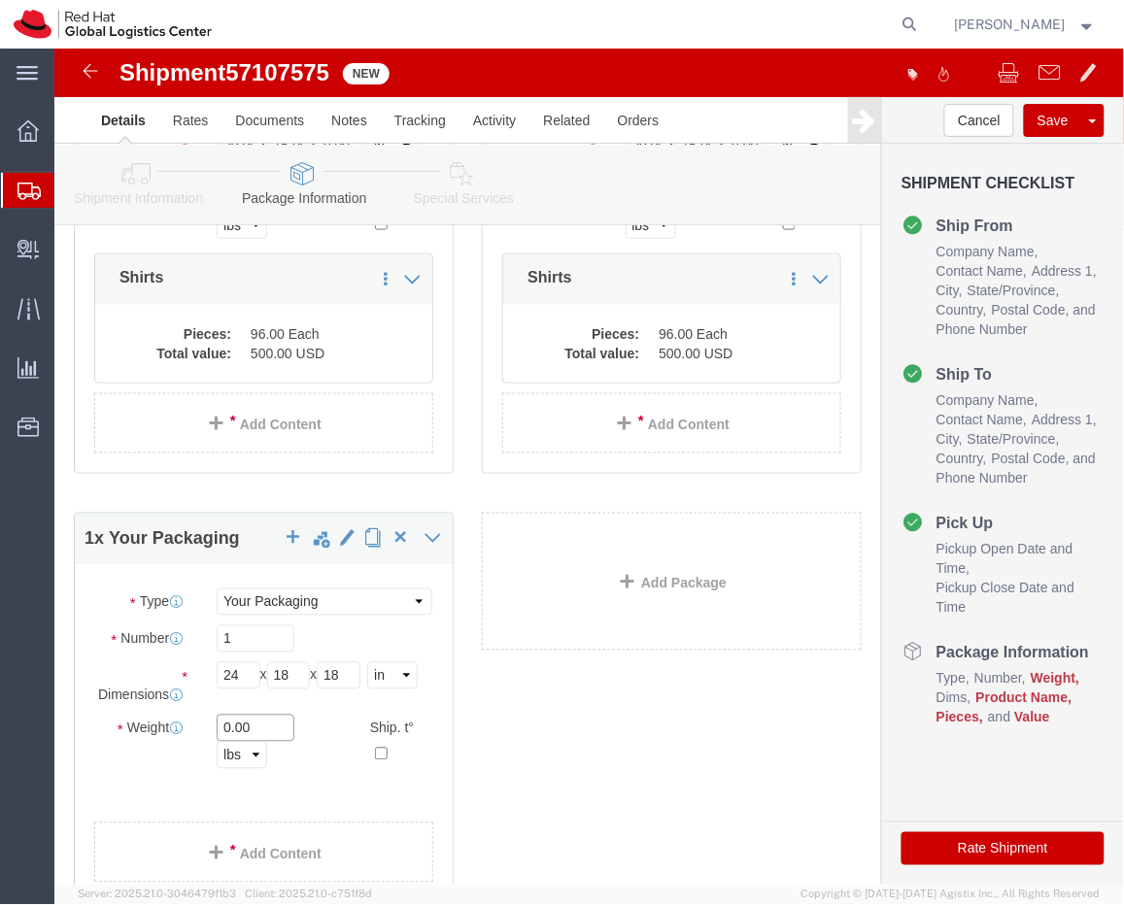
click input "0.00"
type input "45"
click link "Add Content"
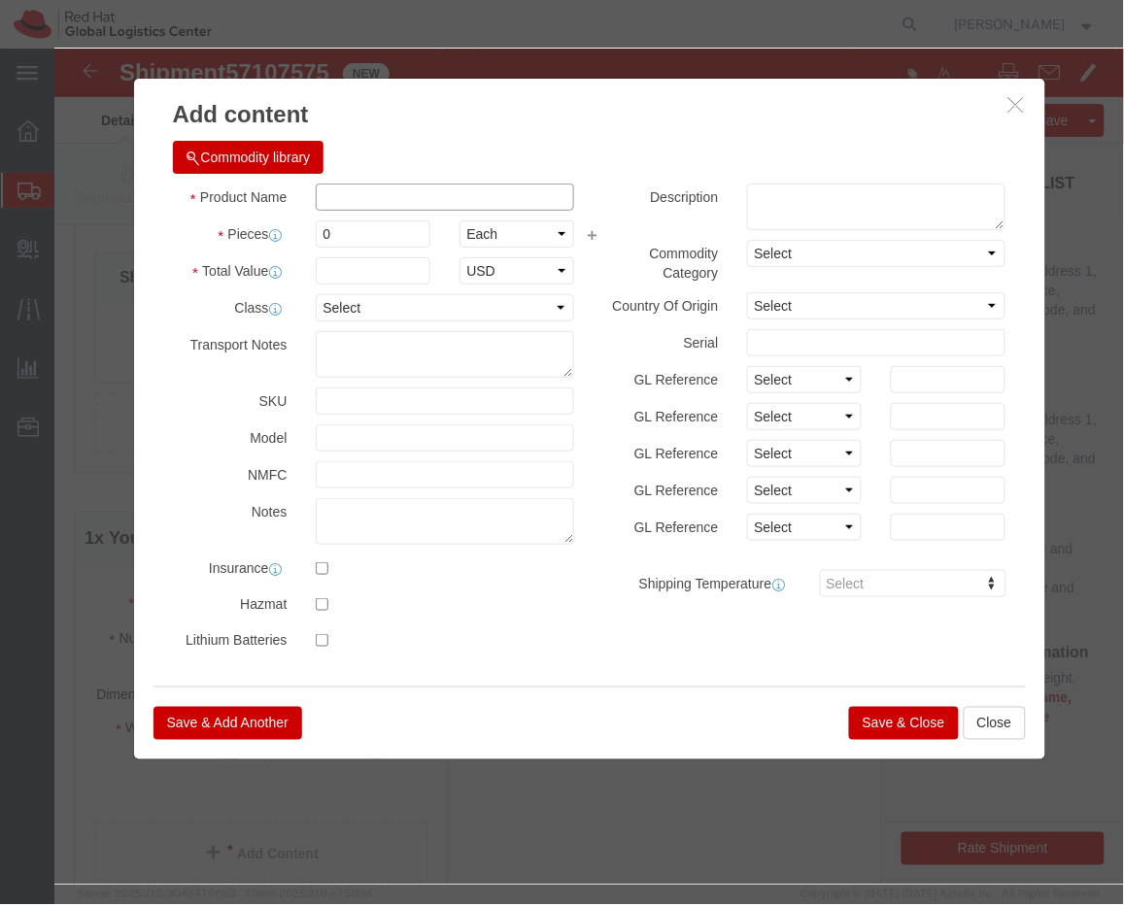
click input "text"
type input "printer + swag"
click input "0"
type input "0"
type input "40"
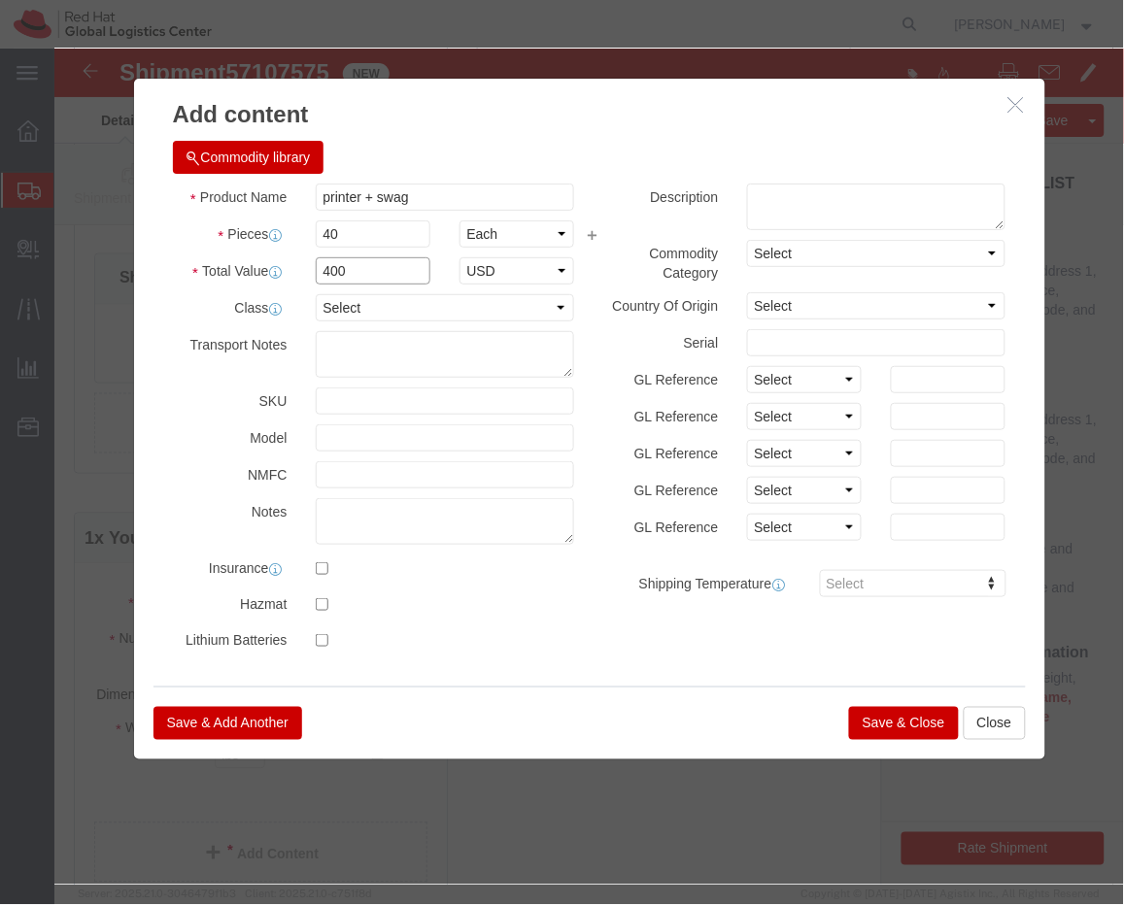
type input "400"
click button "Save & Close"
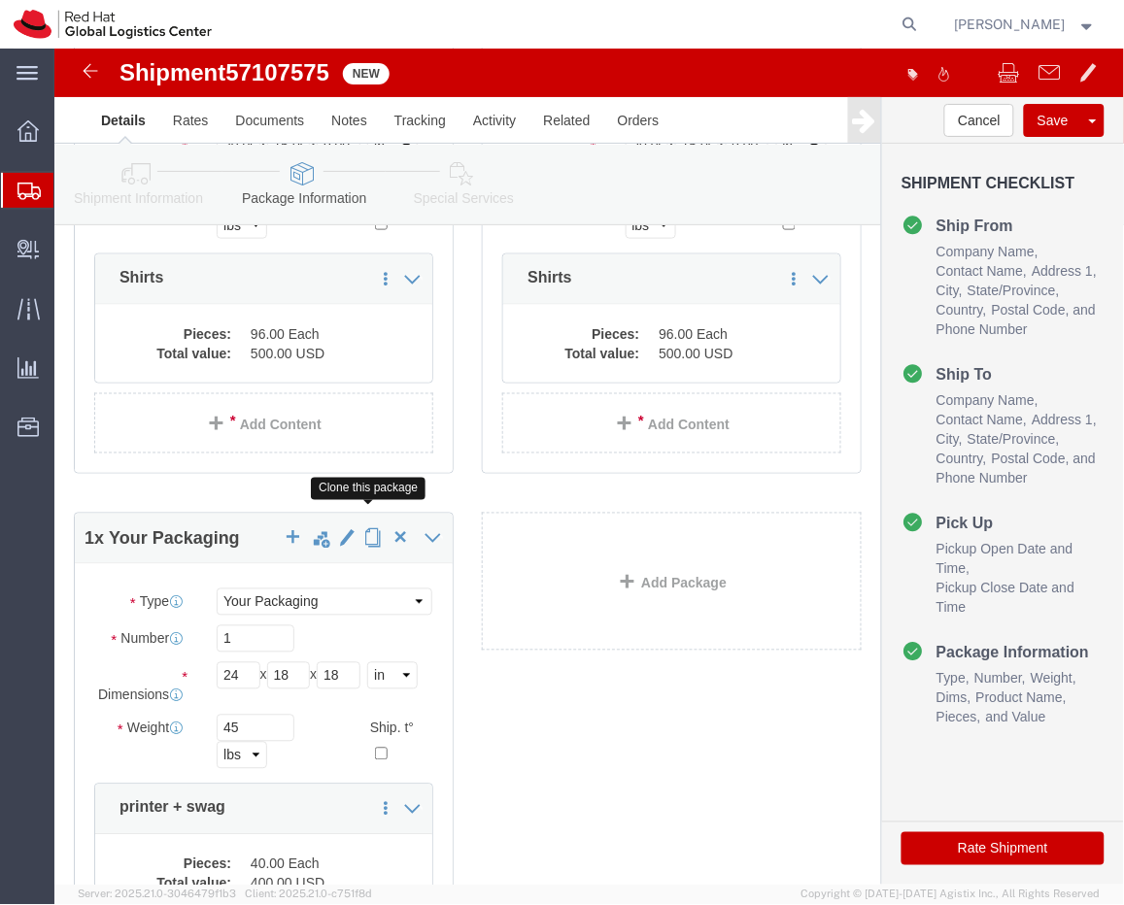
click span "button"
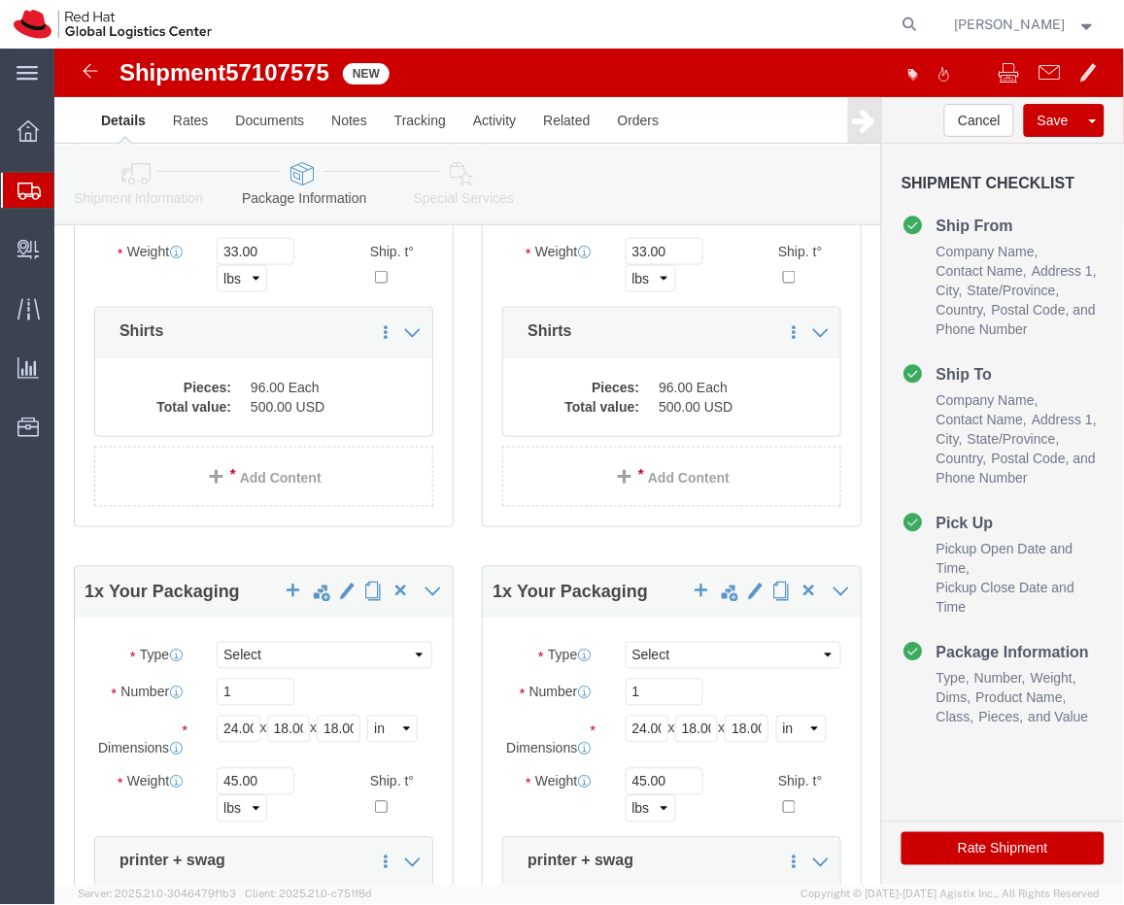
scroll to position [558, 0]
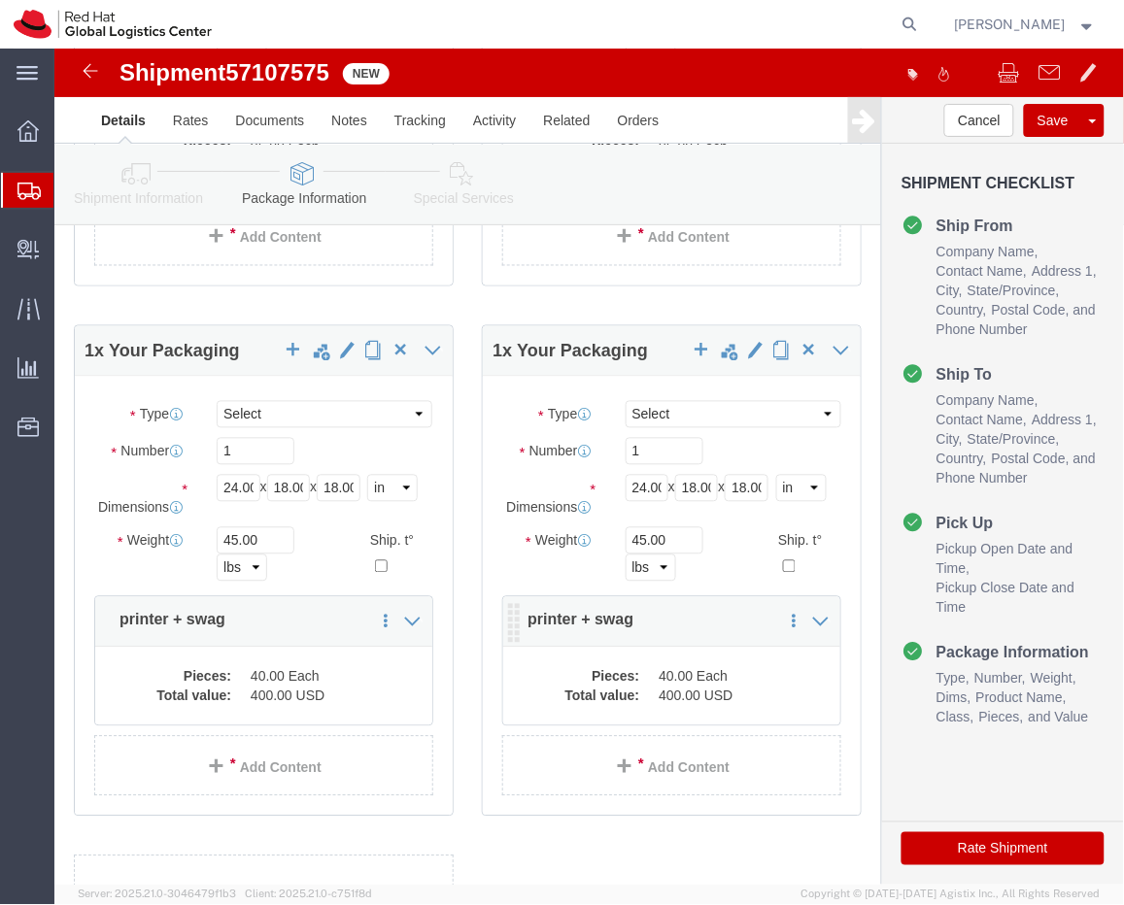
click dd "400.00 USD"
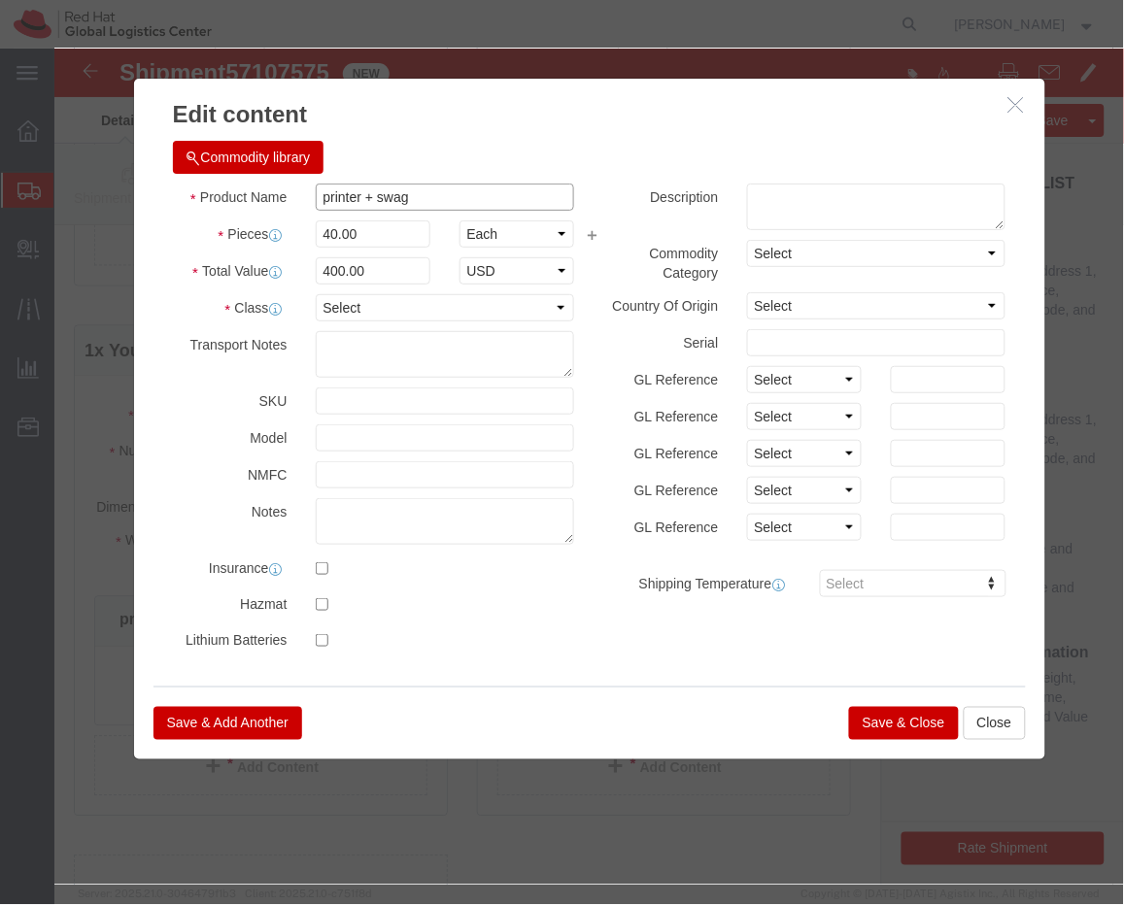
click input "printer + swag"
type input "repeater + swag"
click button "Save & Close"
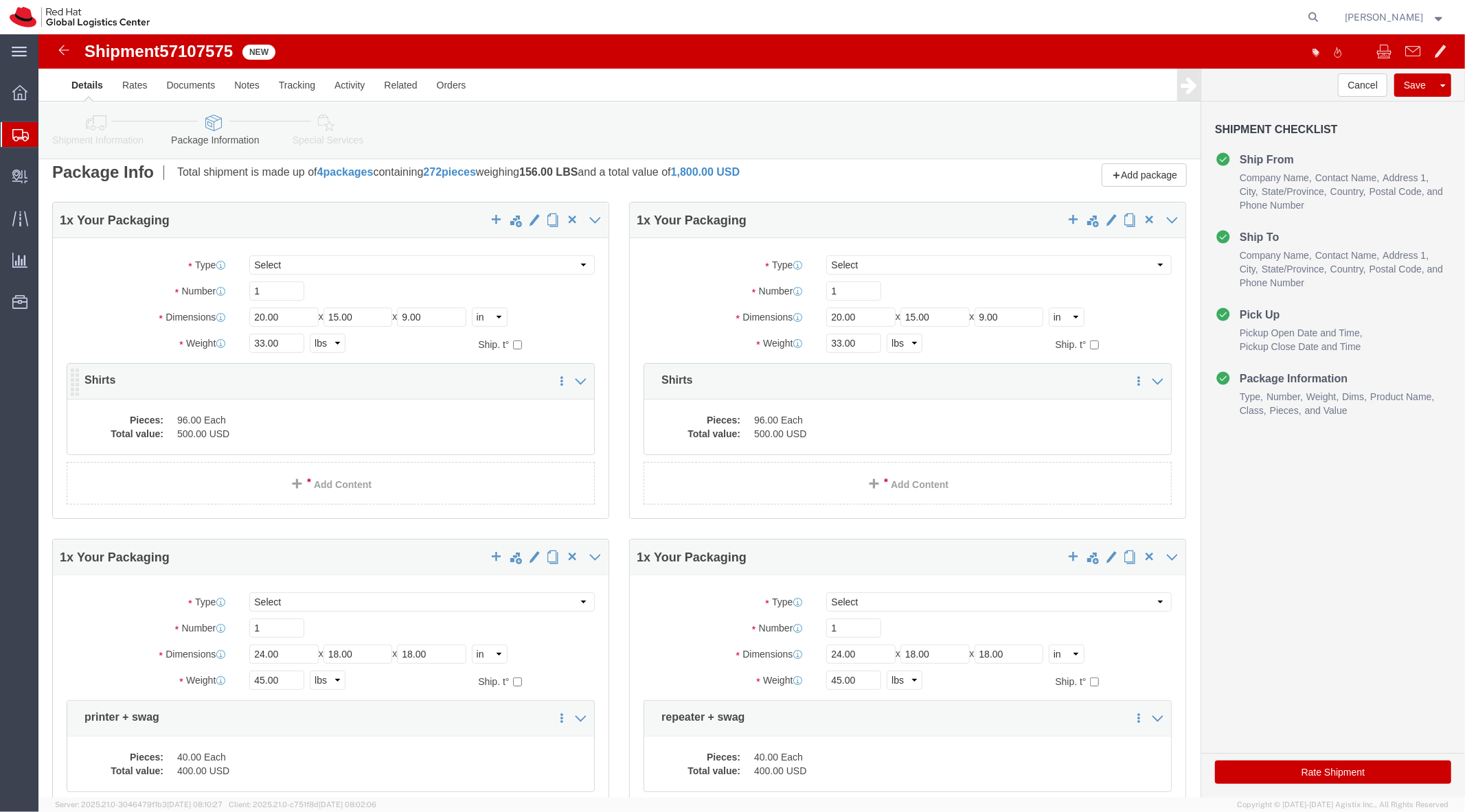
scroll to position [15, 0]
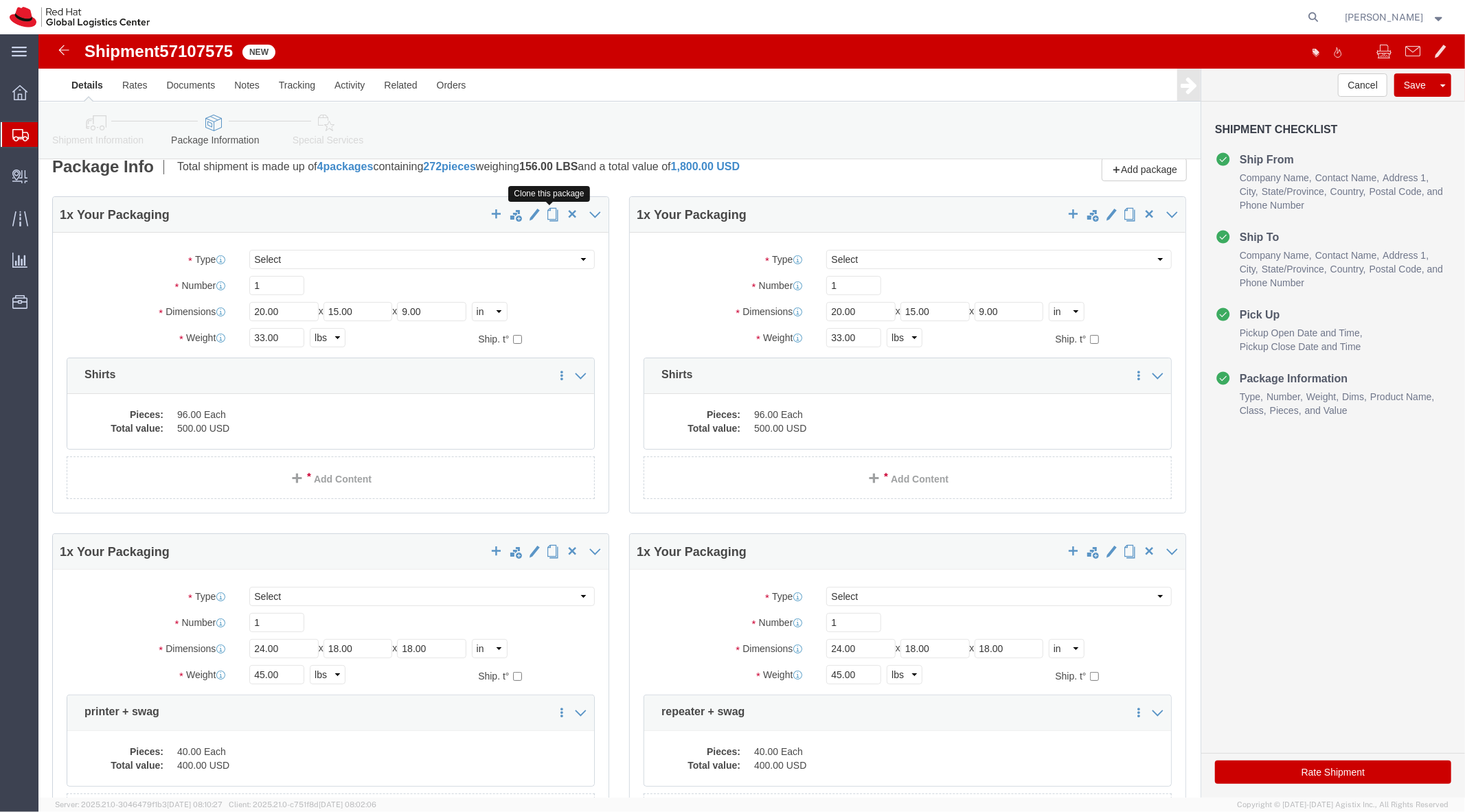
click span "button"
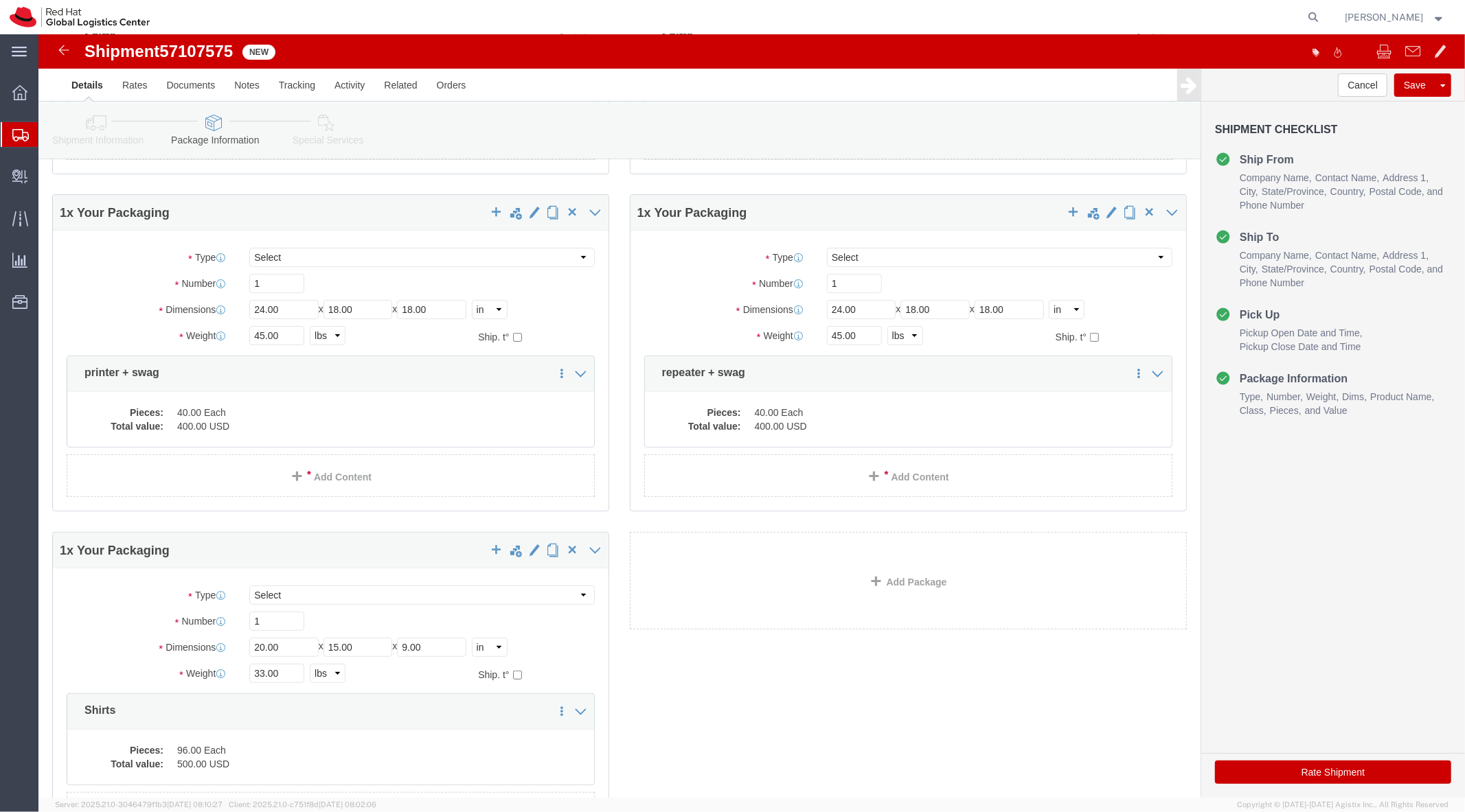
scroll to position [355, 0]
click link "Special Services"
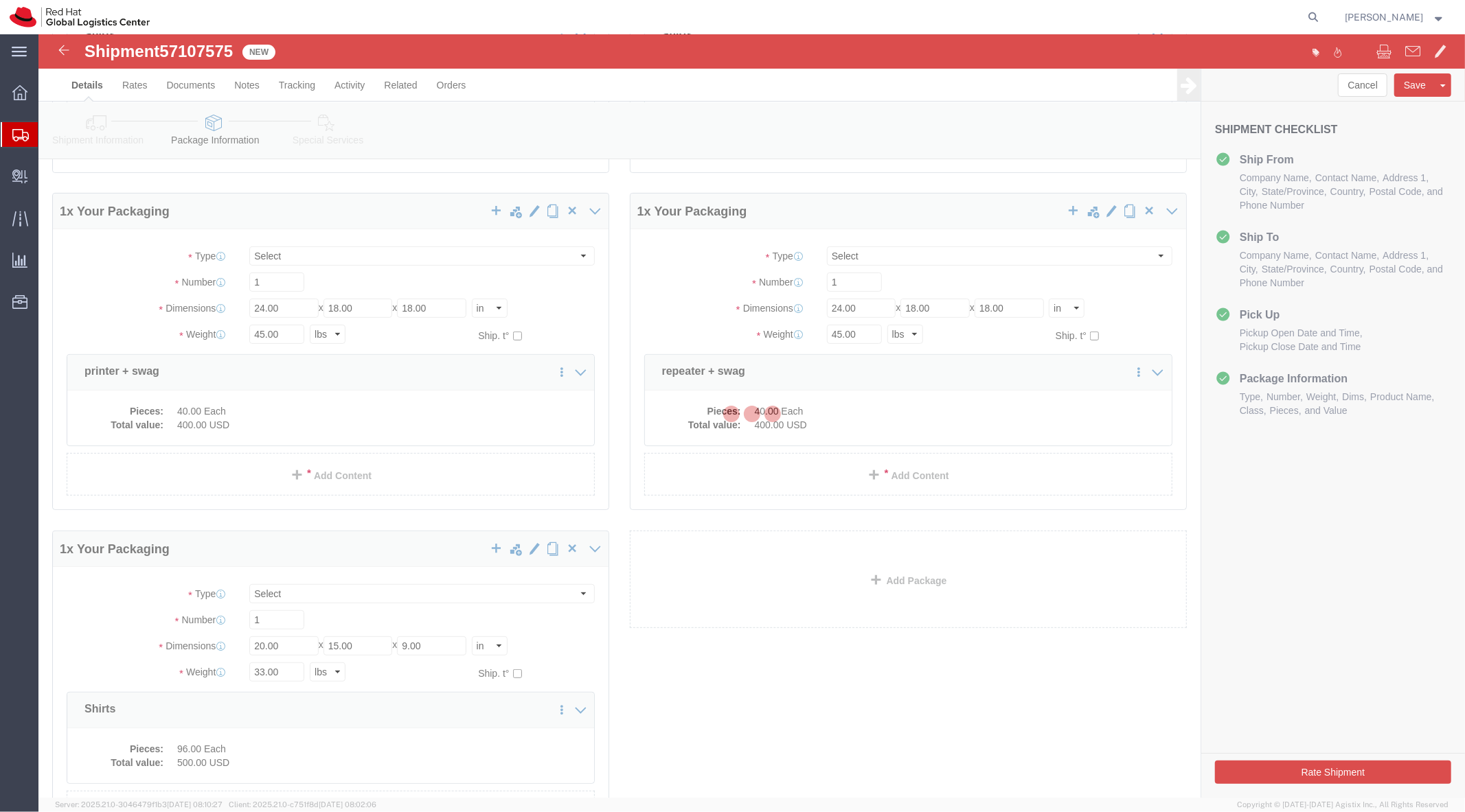
select select
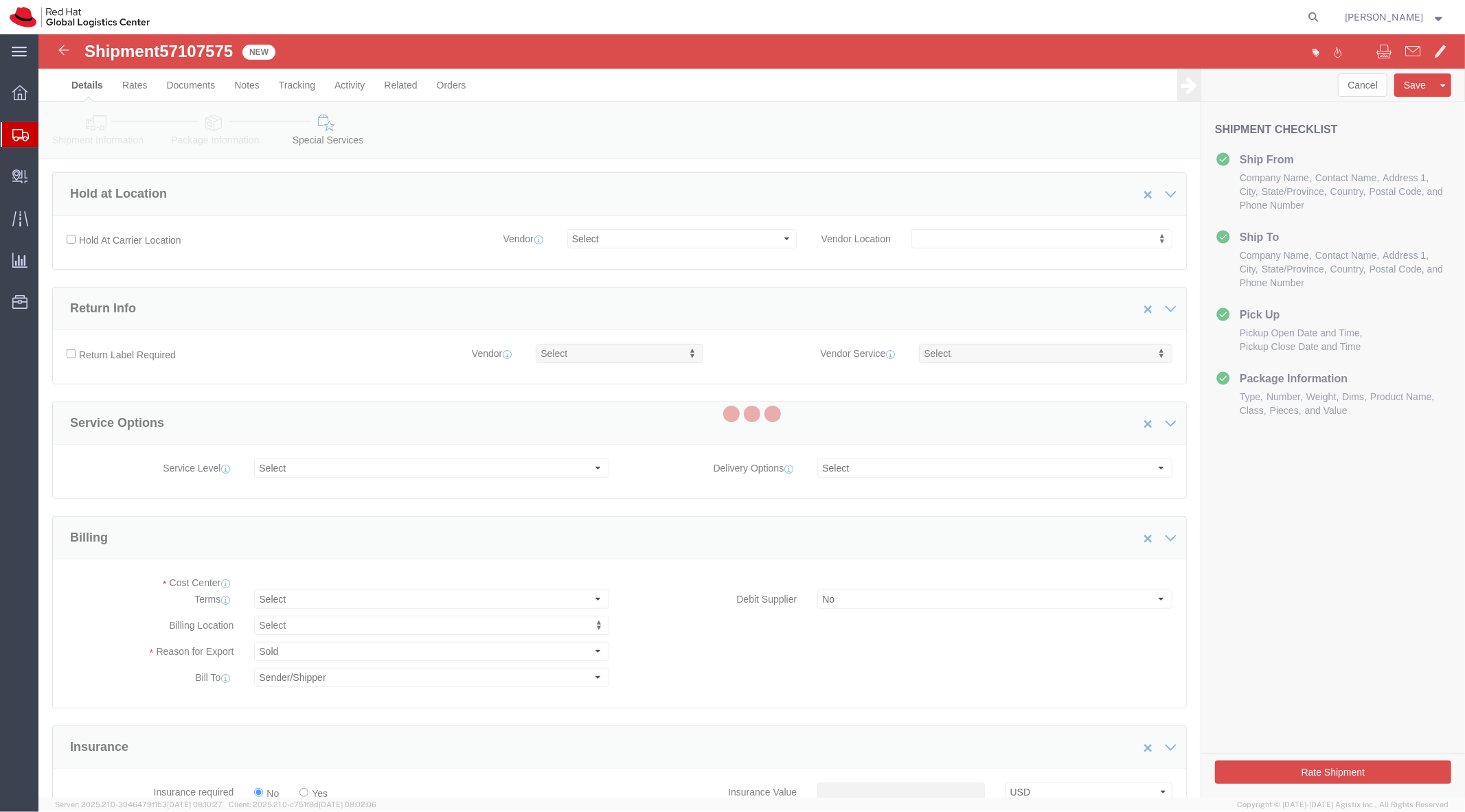
select select "COSTCENTER"
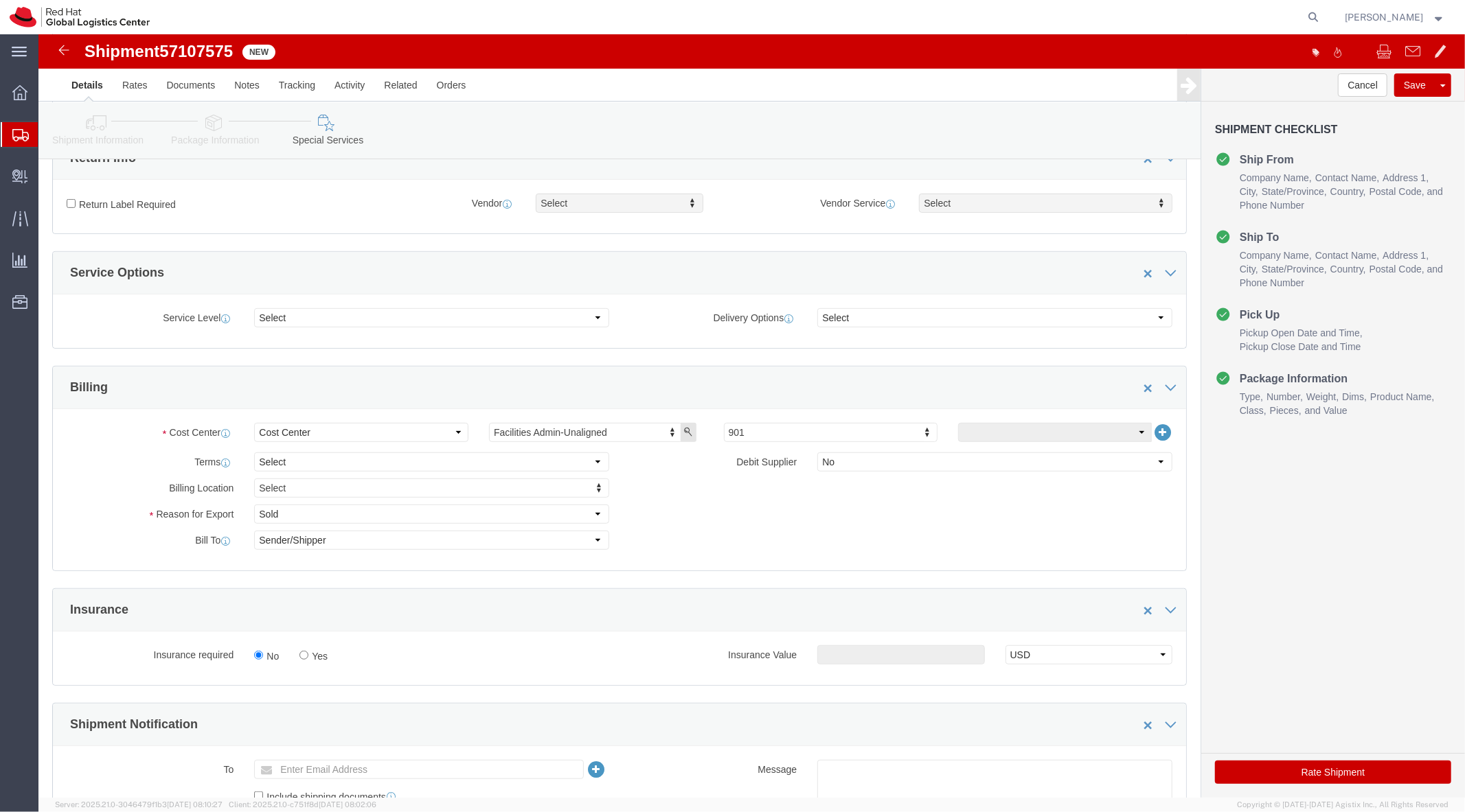
scroll to position [508, 0]
type input "512"
click link "Shipment Information"
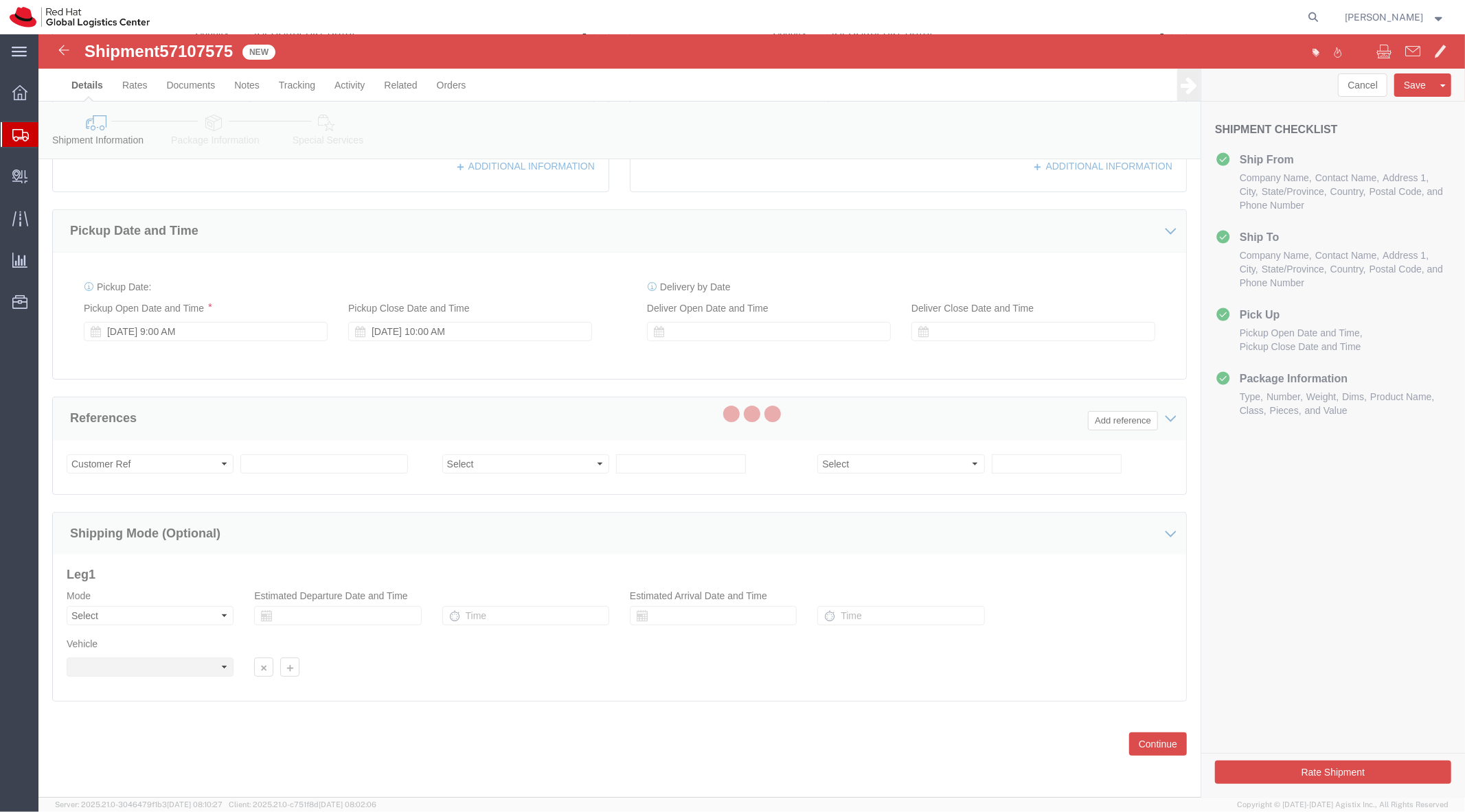
scroll to position [420, 0]
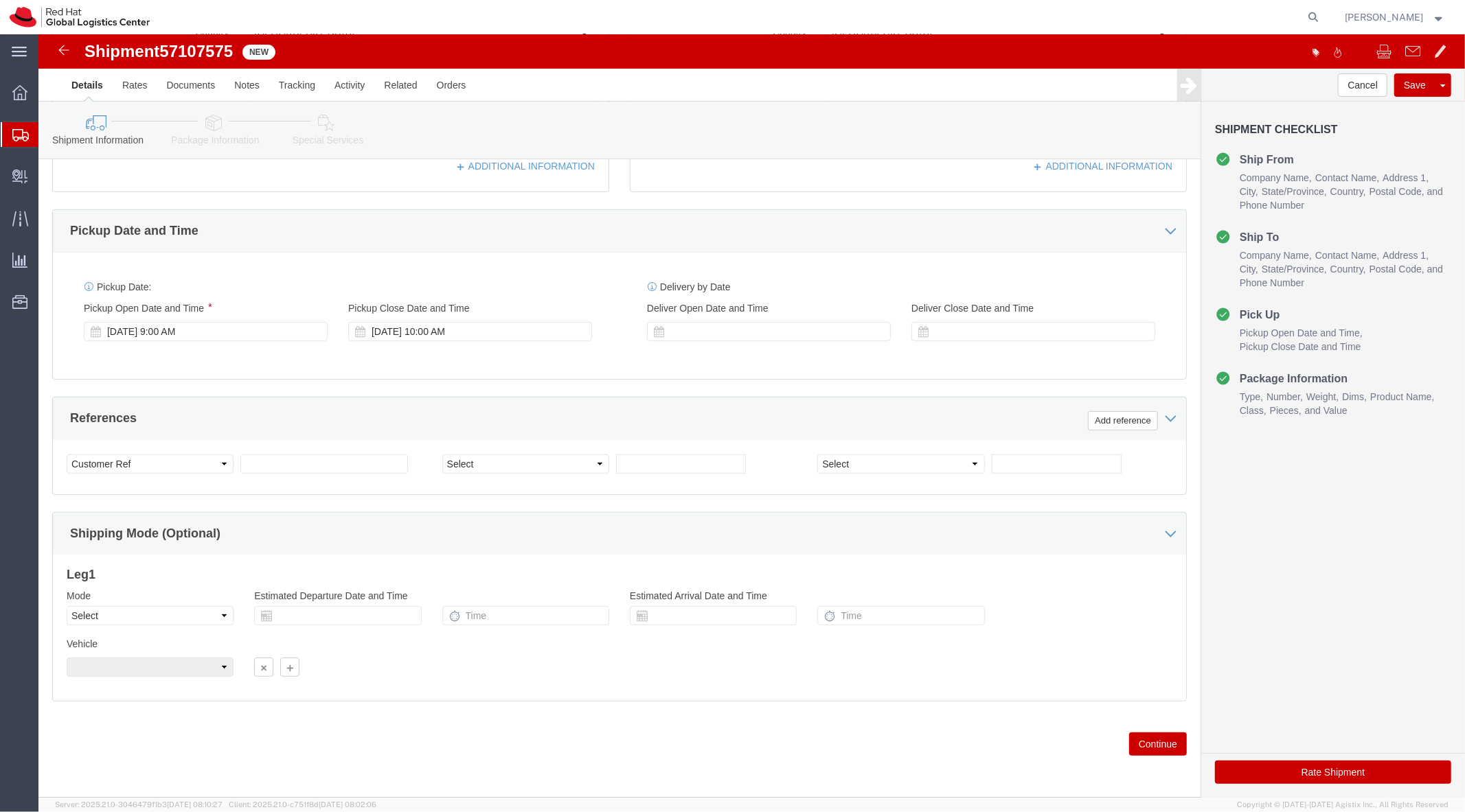
click div "Location My Profile Location My Profile Location [GEOGRAPHIC_DATA] - [GEOGRAPHI…"
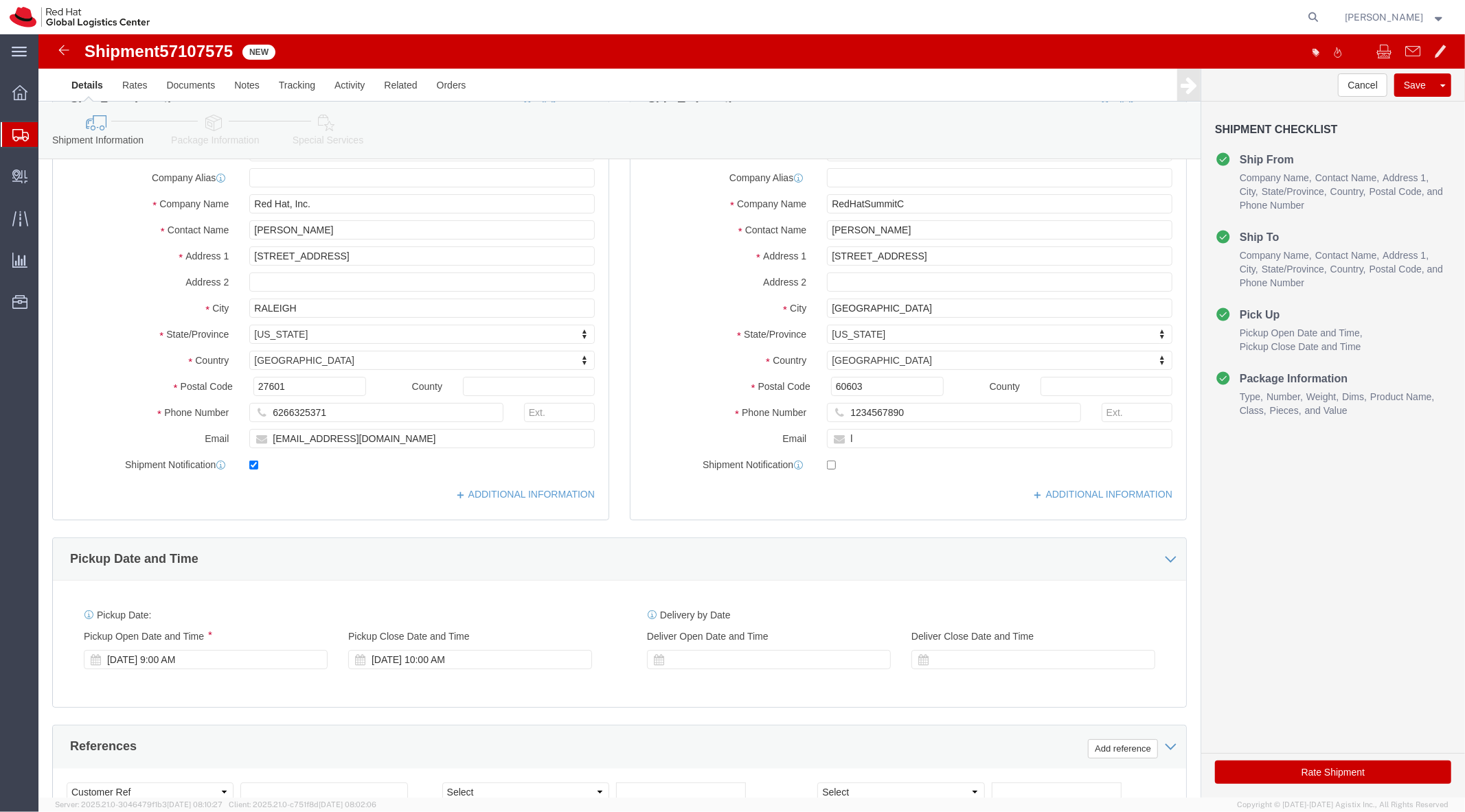
scroll to position [87, 0]
click button "Rate Shipment"
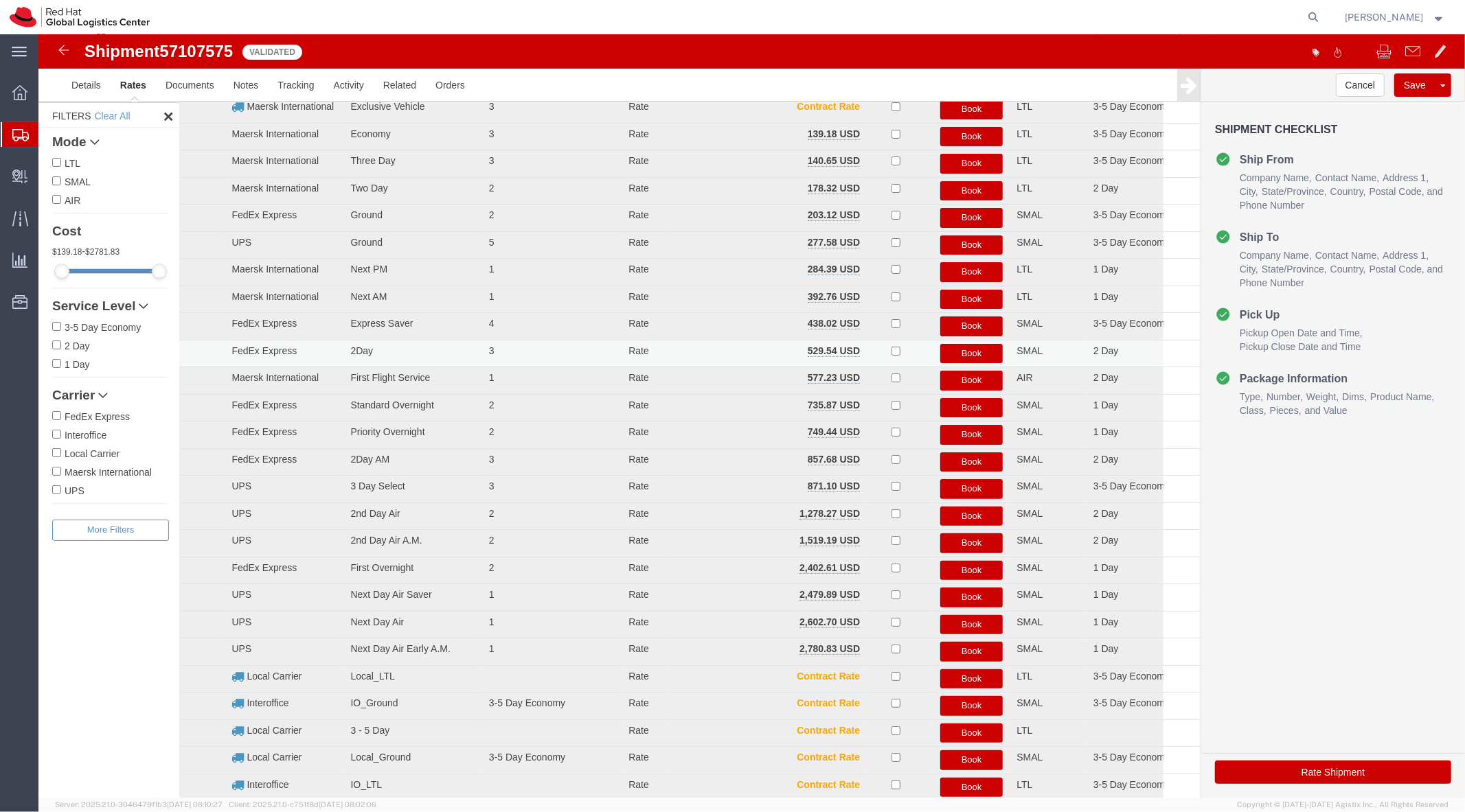
scroll to position [0, 0]
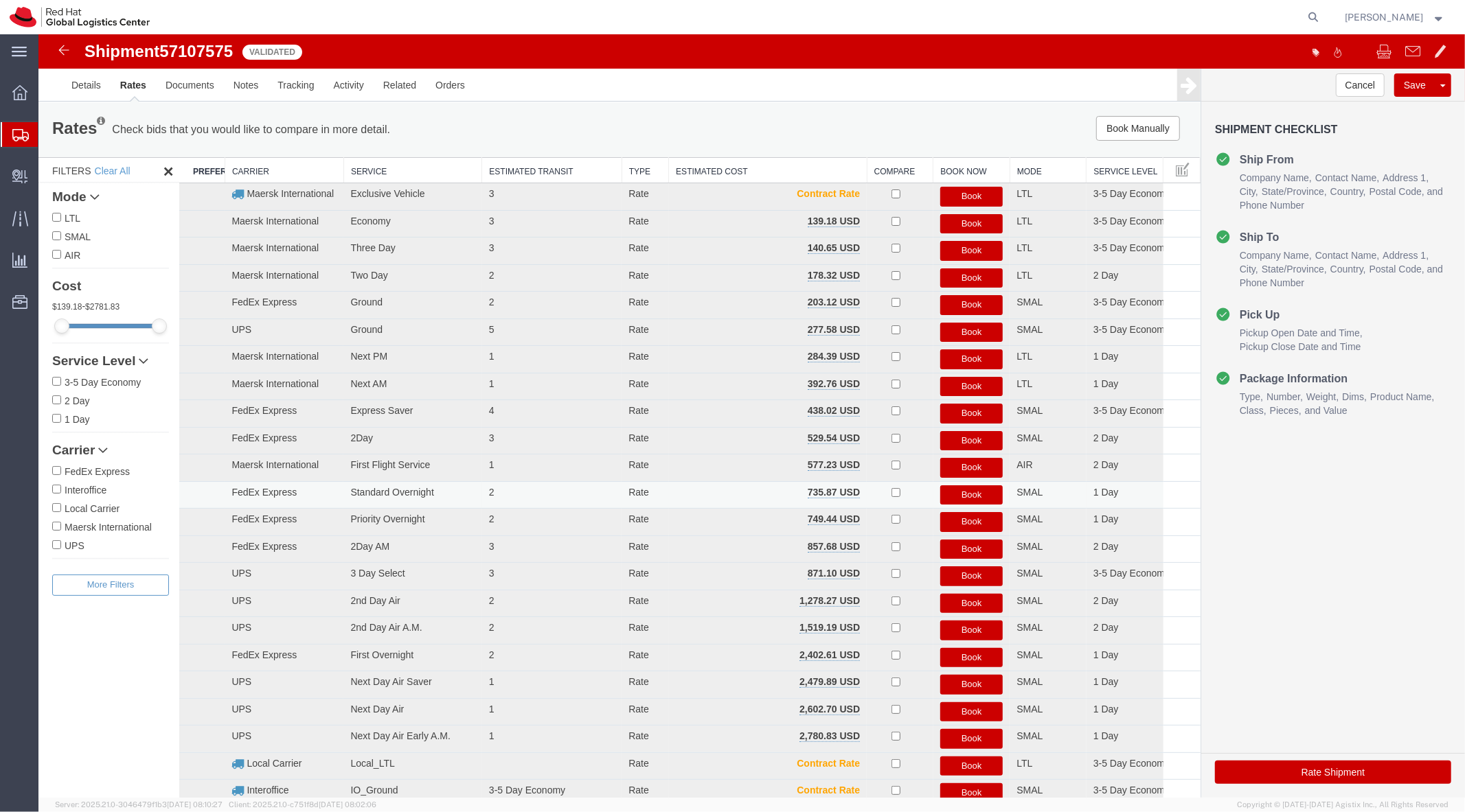
click at [725, 420] on button "Book" at bounding box center [971, 495] width 63 height 20
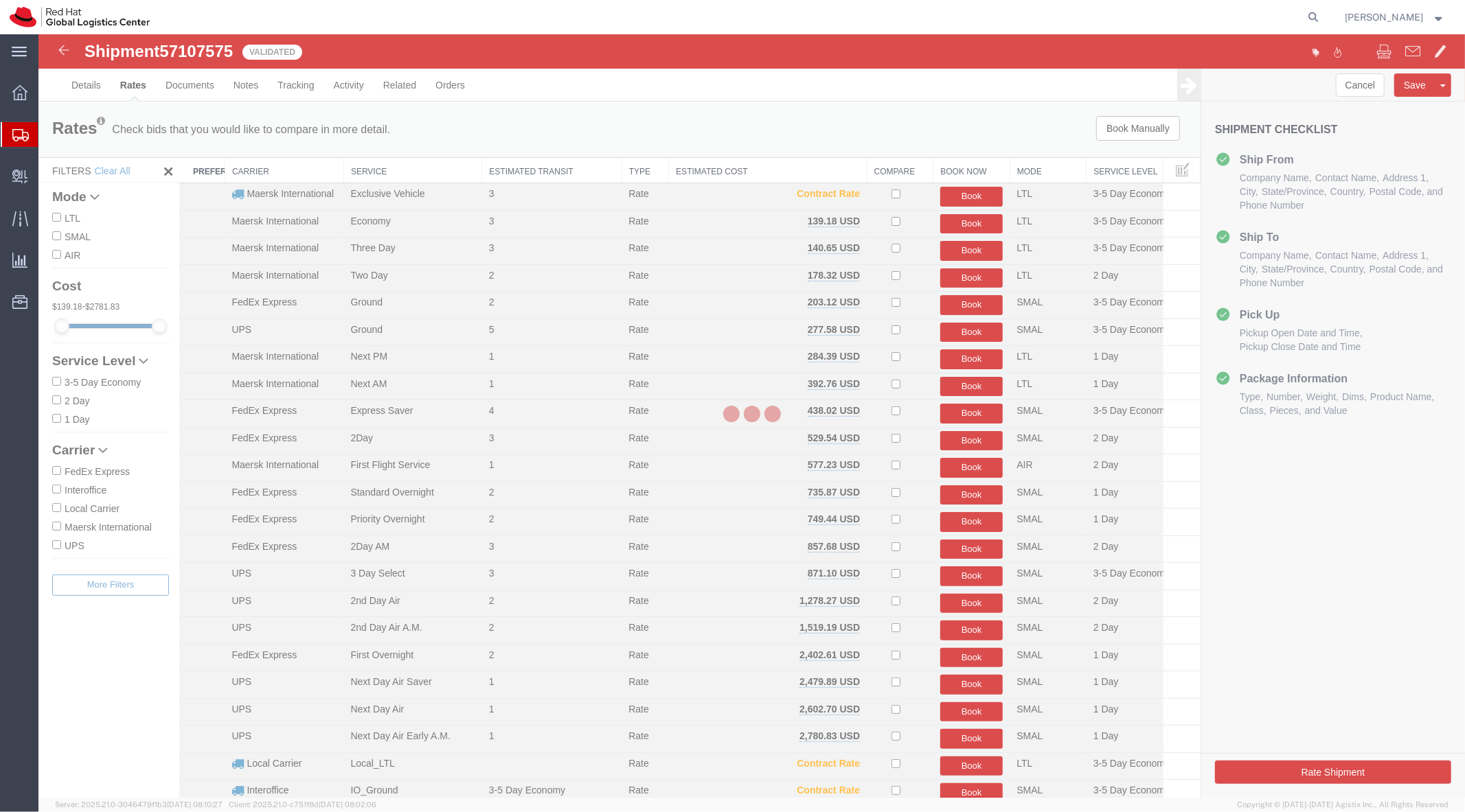
click at [719, 237] on div at bounding box center [751, 416] width 1426 height 763
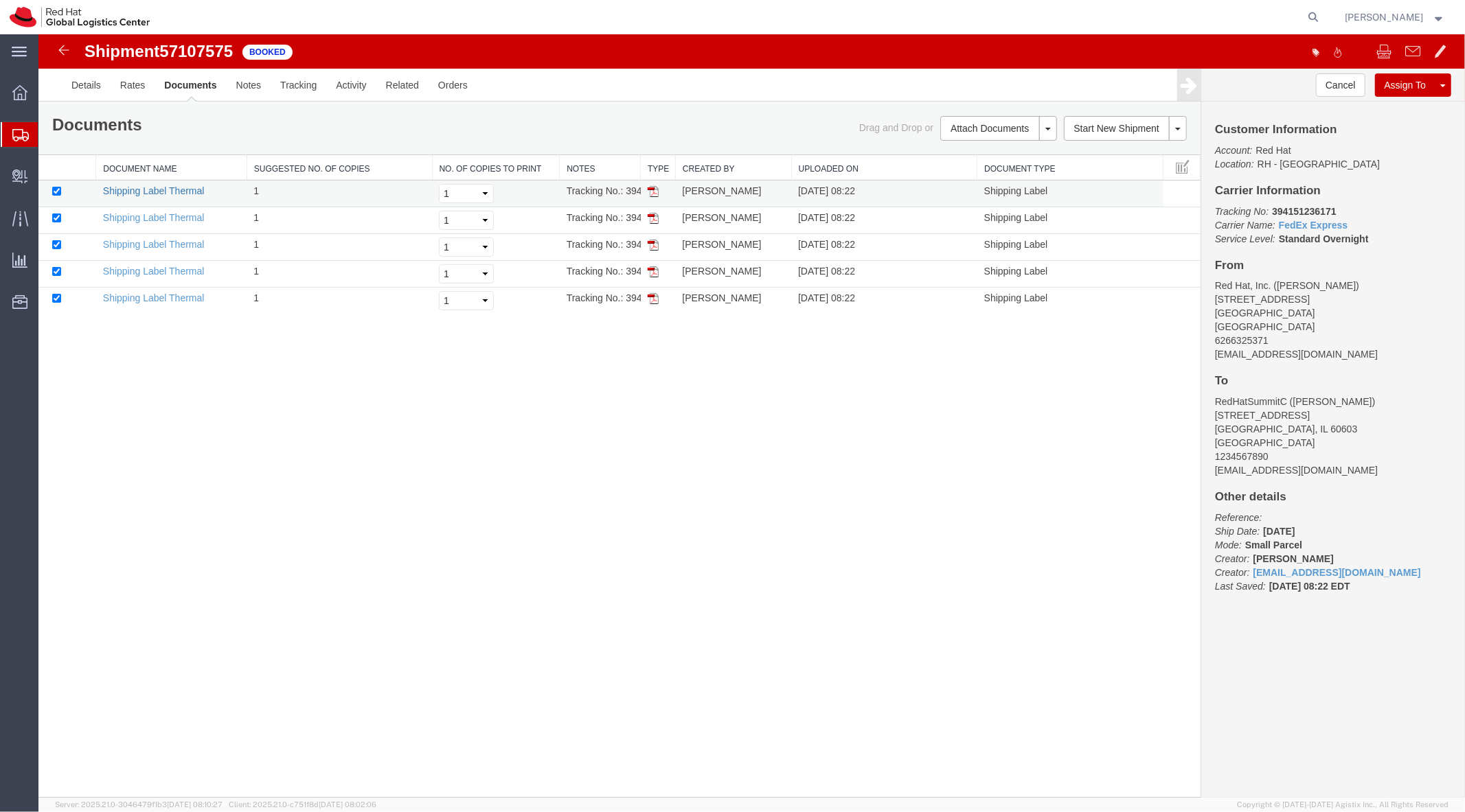
click at [189, 185] on link "Shipping Label Thermal" at bounding box center [153, 190] width 102 height 11
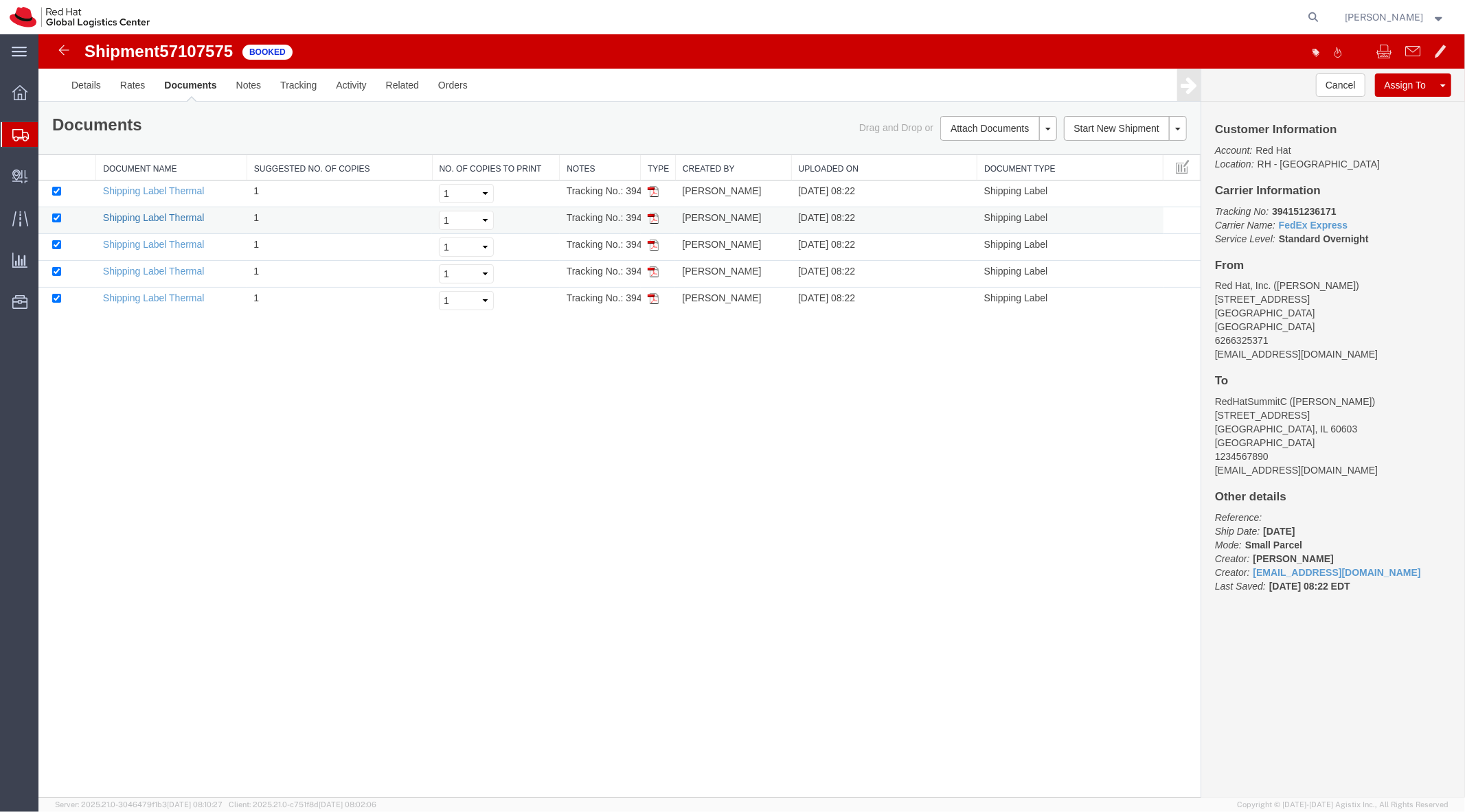
click at [177, 218] on link "Shipping Label Thermal" at bounding box center [153, 217] width 102 height 11
click at [173, 241] on link "Shipping Label Thermal" at bounding box center [153, 244] width 102 height 11
drag, startPoint x: 295, startPoint y: 36, endPoint x: 169, endPoint y: 270, distance: 265.8
click at [169, 270] on link "Shipping Label Thermal" at bounding box center [153, 271] width 102 height 11
drag, startPoint x: 162, startPoint y: 299, endPoint x: 257, endPoint y: 49, distance: 267.4
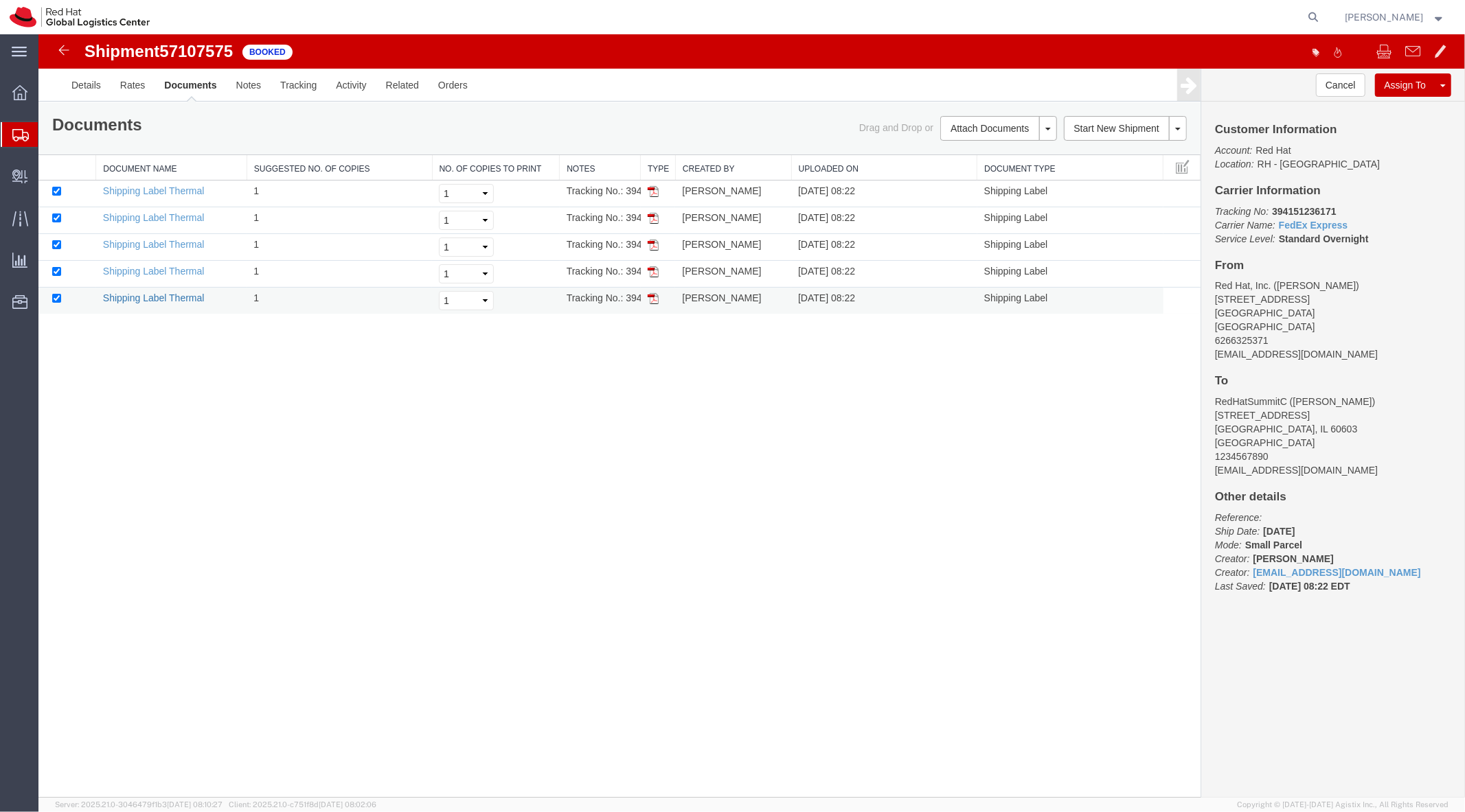
click at [162, 299] on link "Shipping Label Thermal" at bounding box center [153, 298] width 102 height 11
drag, startPoint x: 182, startPoint y: 193, endPoint x: 556, endPoint y: 55, distance: 398.6
click at [182, 193] on link "Shipping Label Thermal" at bounding box center [153, 190] width 102 height 11
